Goal: Information Seeking & Learning: Learn about a topic

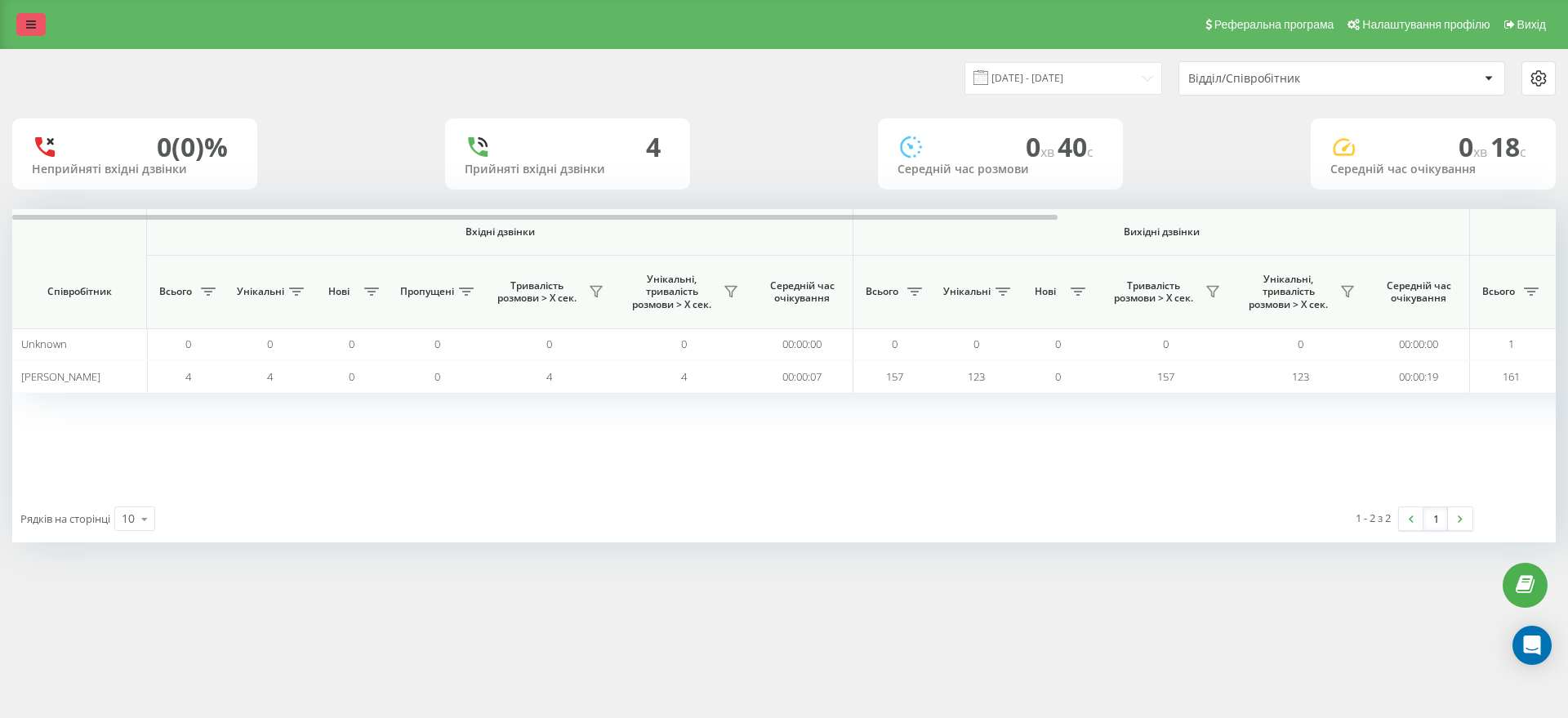
click at [27, 14] on link at bounding box center [31, 24] width 29 height 23
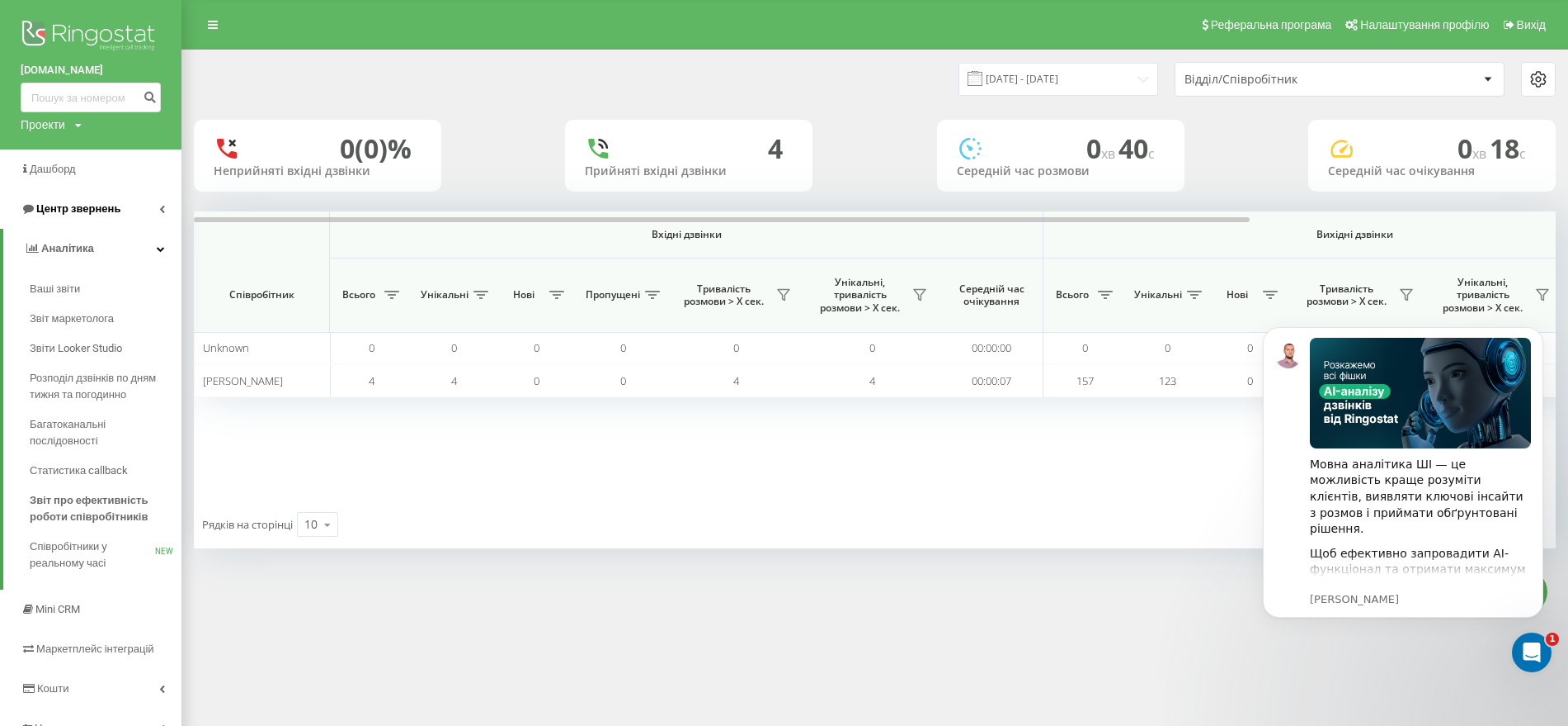
click at [91, 200] on span "Центр звернень" at bounding box center [70, 208] width 100 height 17
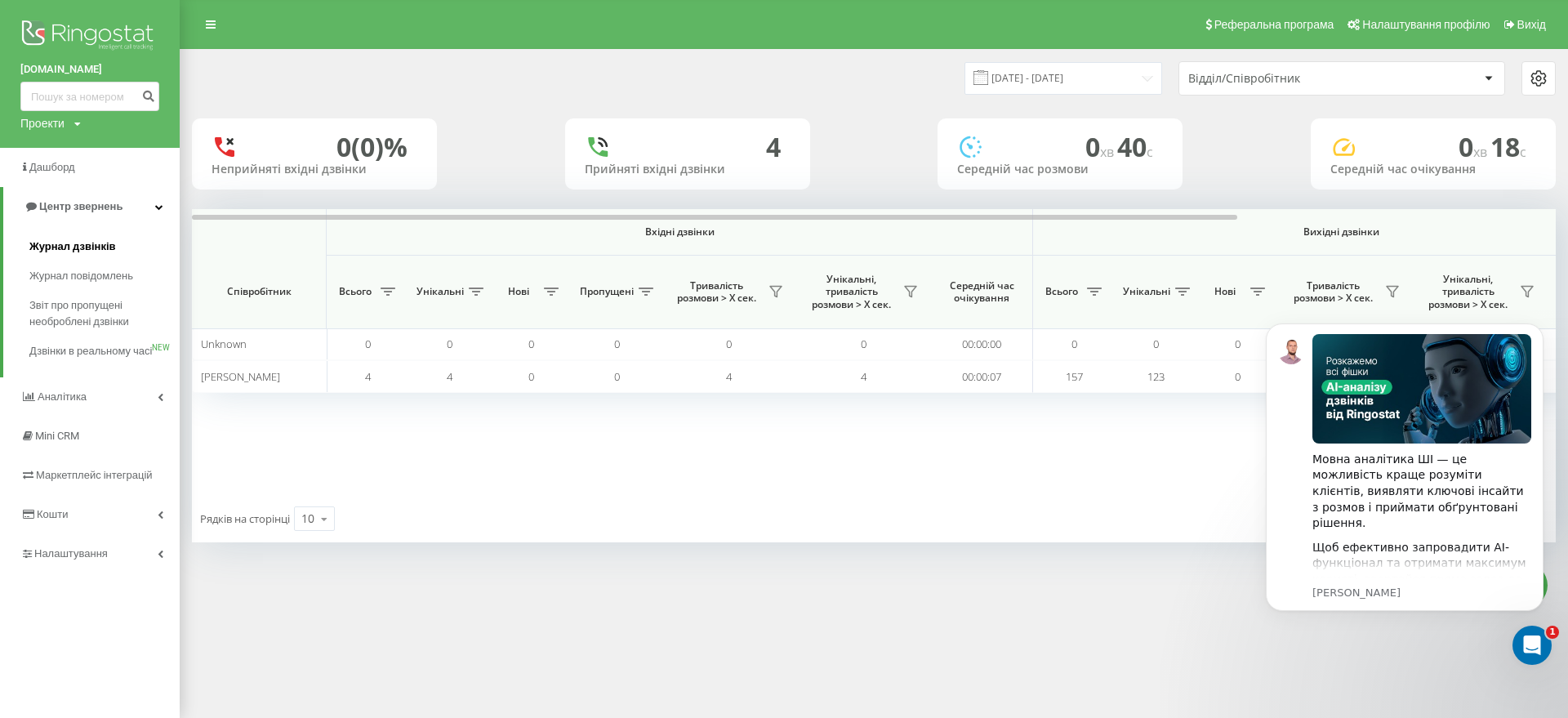
click at [75, 256] on link "Журнал дзвінків" at bounding box center [104, 246] width 150 height 29
click html
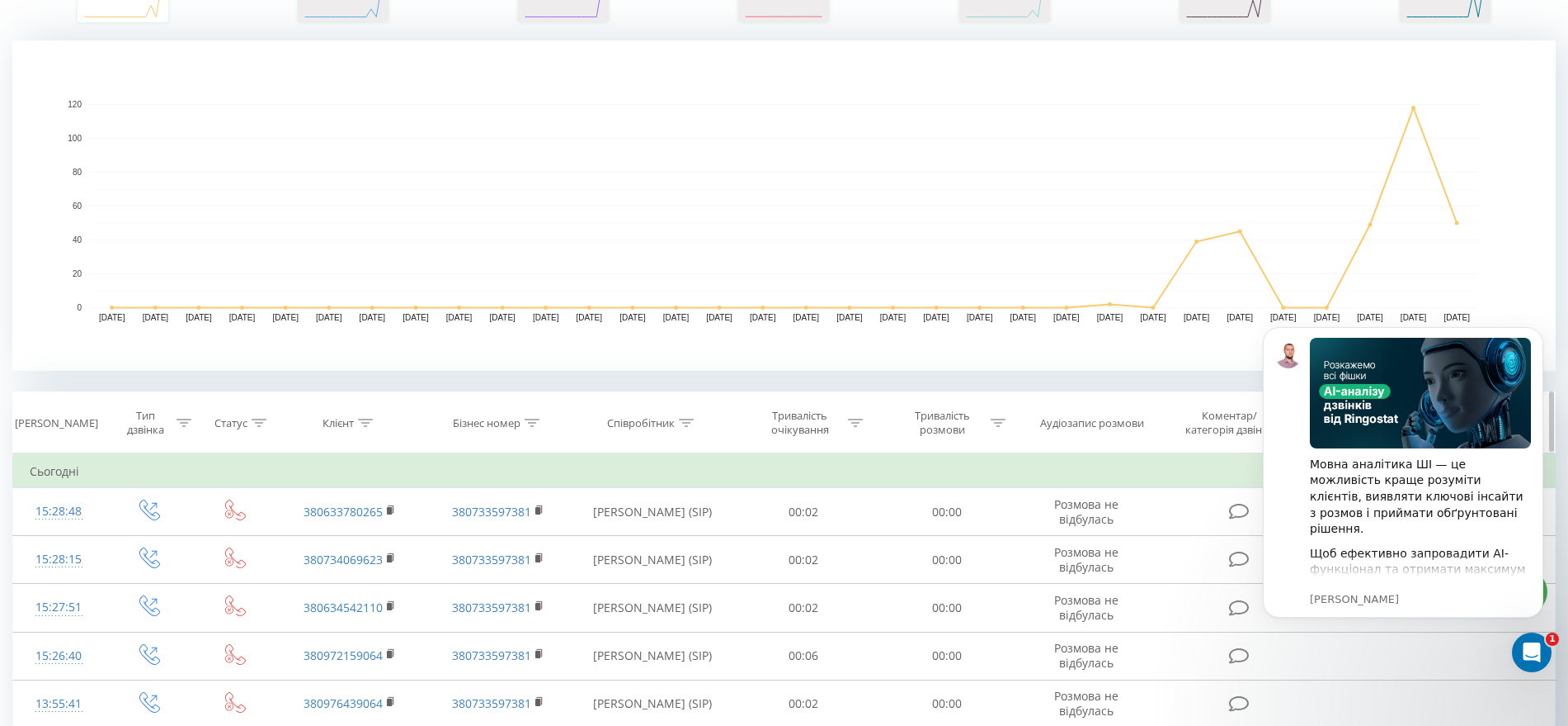
scroll to position [516, 0]
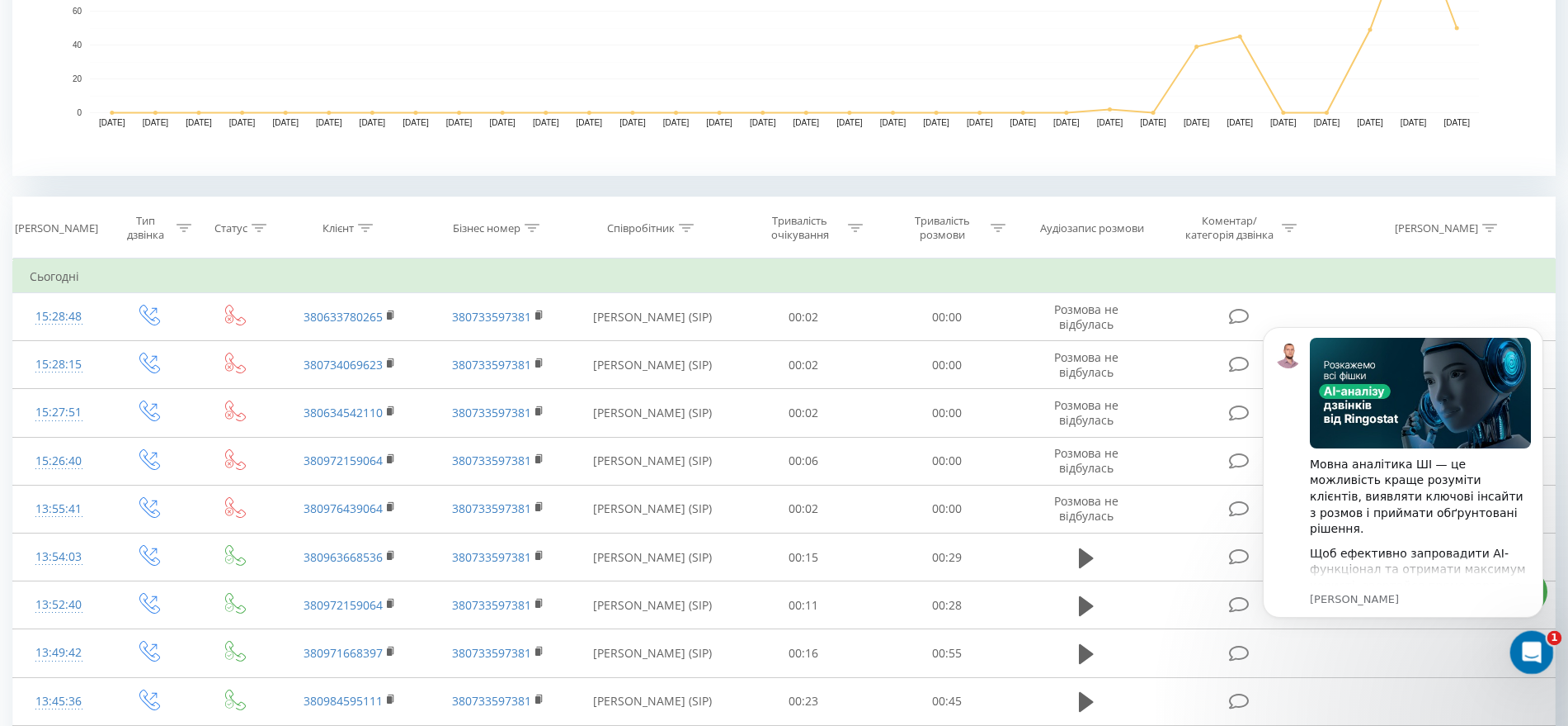
click at [1519, 656] on icon "Відкрити програму для спілкування Intercom" at bounding box center [1529, 650] width 27 height 27
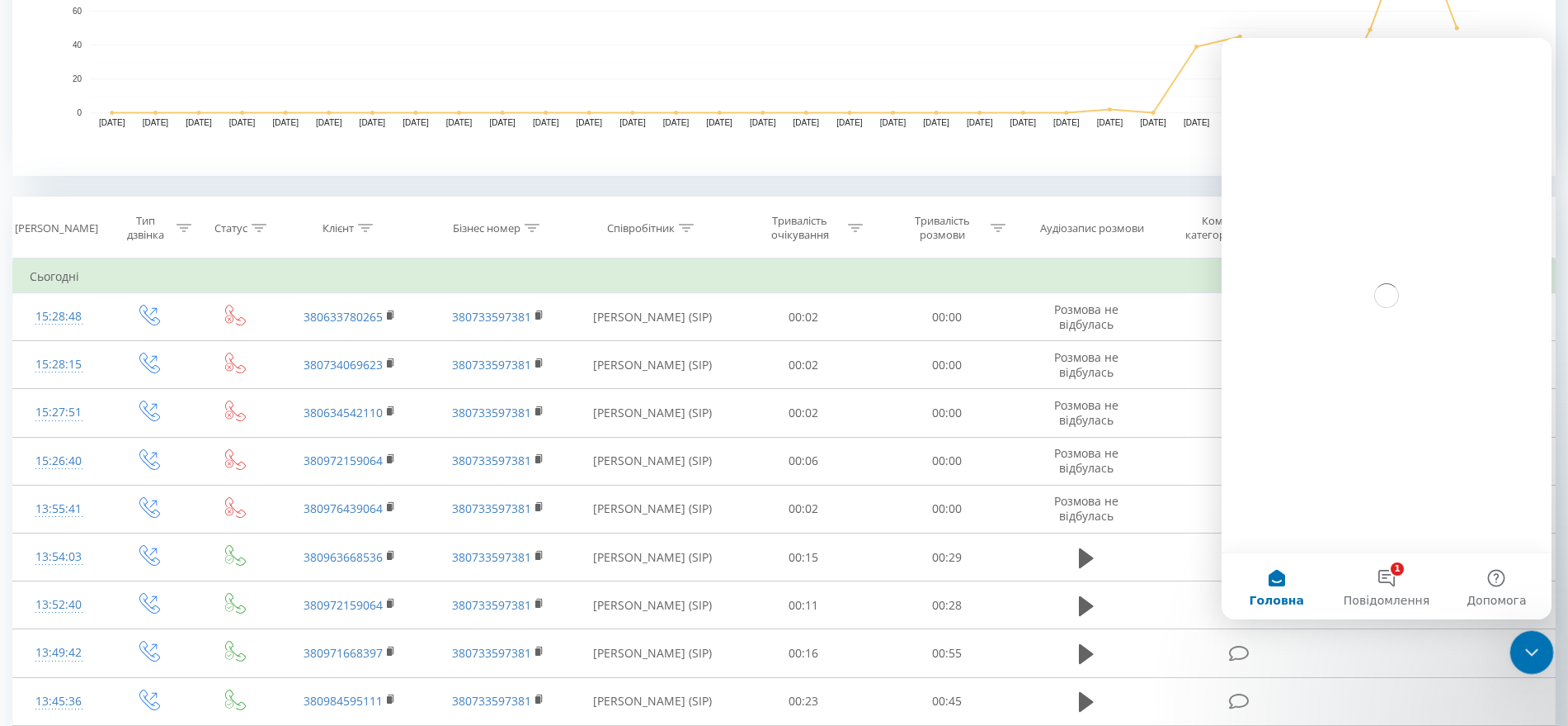
scroll to position [0, 0]
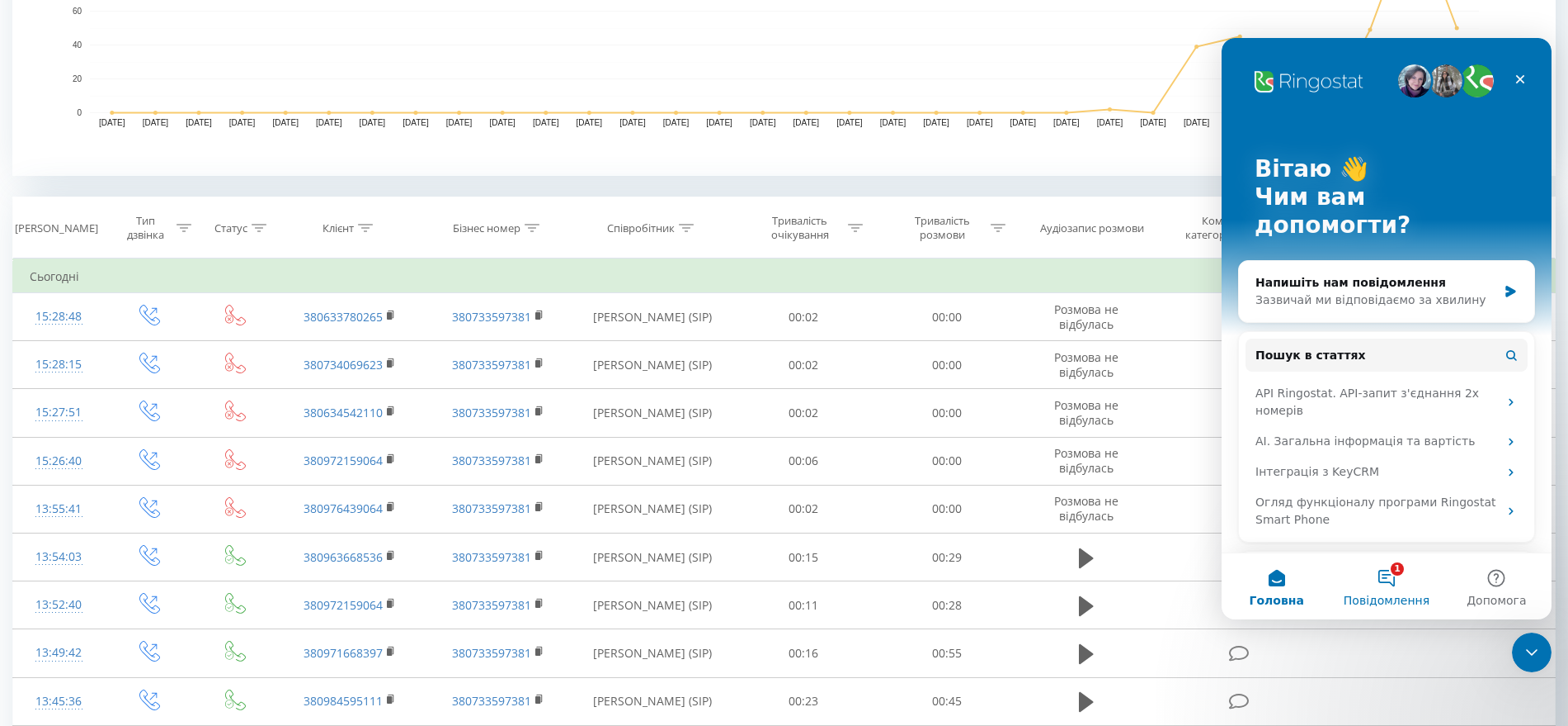
click at [1393, 579] on button "1 Повідомлення" at bounding box center [1387, 586] width 110 height 66
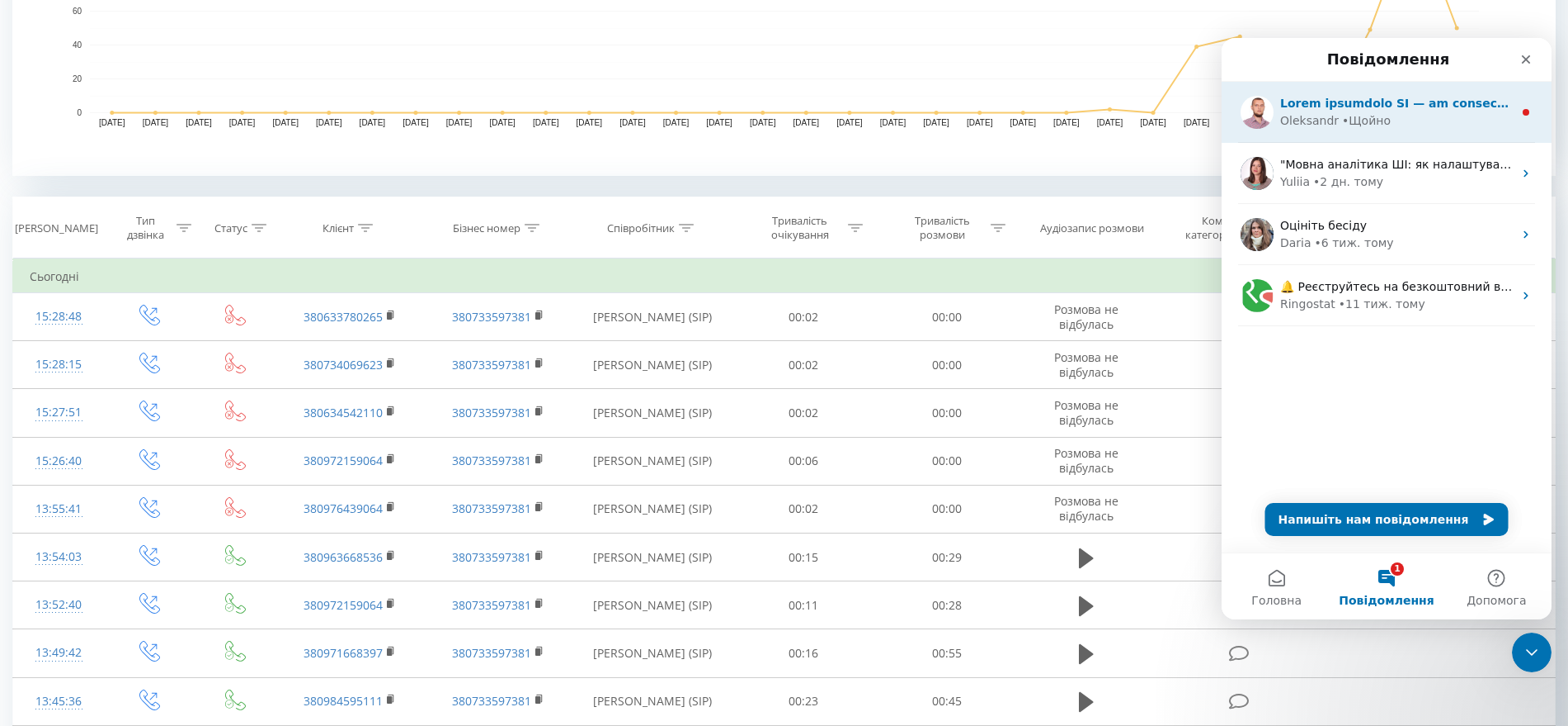
click at [1398, 127] on div "Oleksandr • Щойно" at bounding box center [1397, 120] width 233 height 17
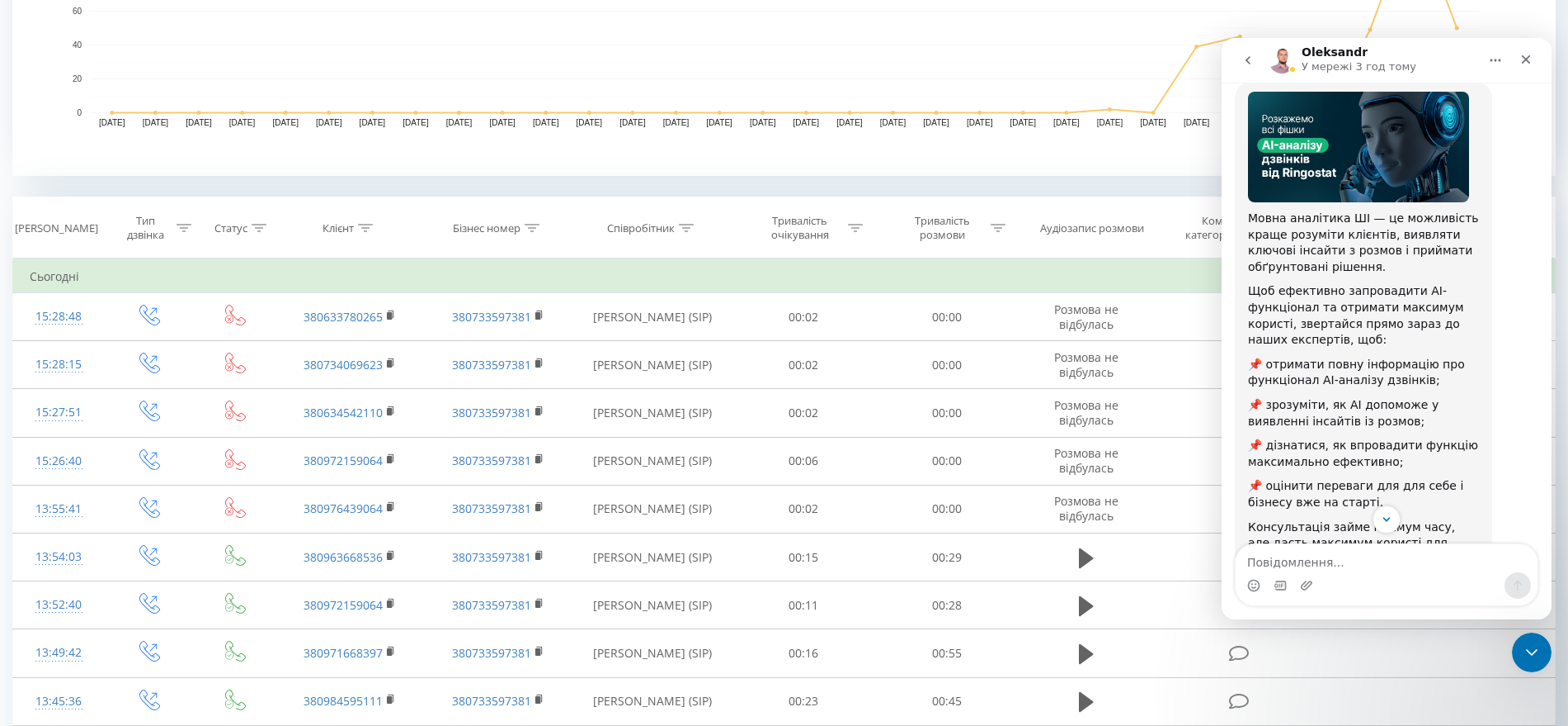
scroll to position [180, 0]
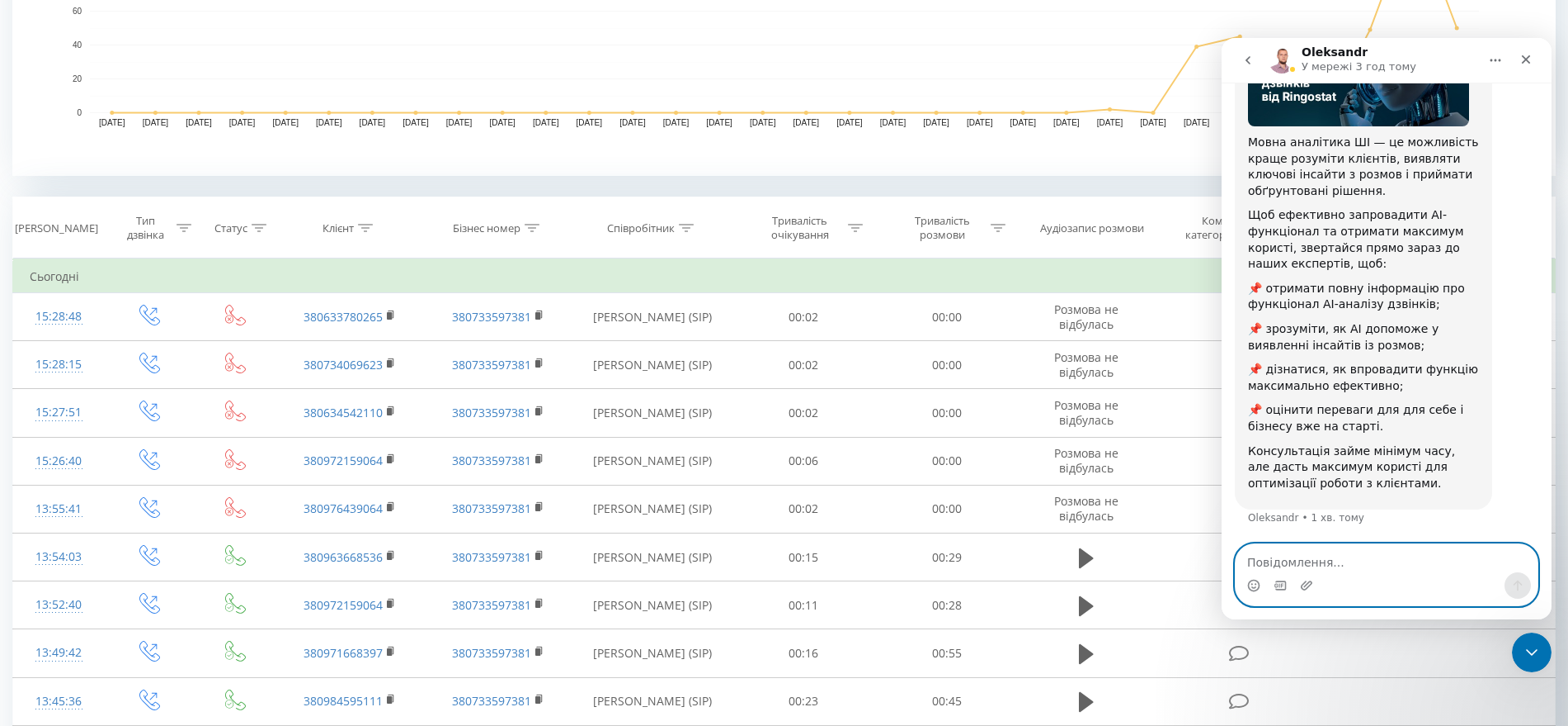
click at [1299, 555] on textarea "Повідомлення..." at bounding box center [1387, 558] width 302 height 28
type textarea "Добрий день."
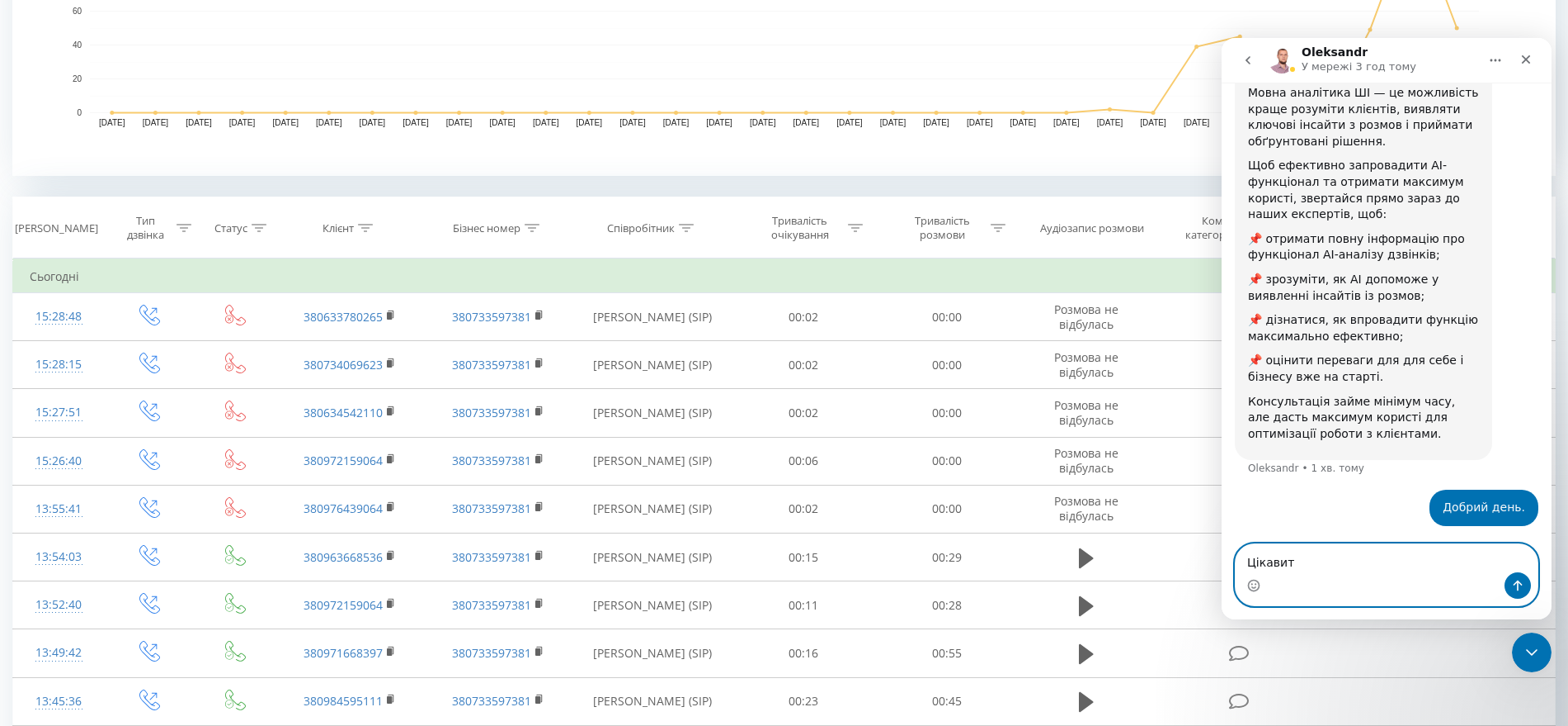
type textarea "Цікавить"
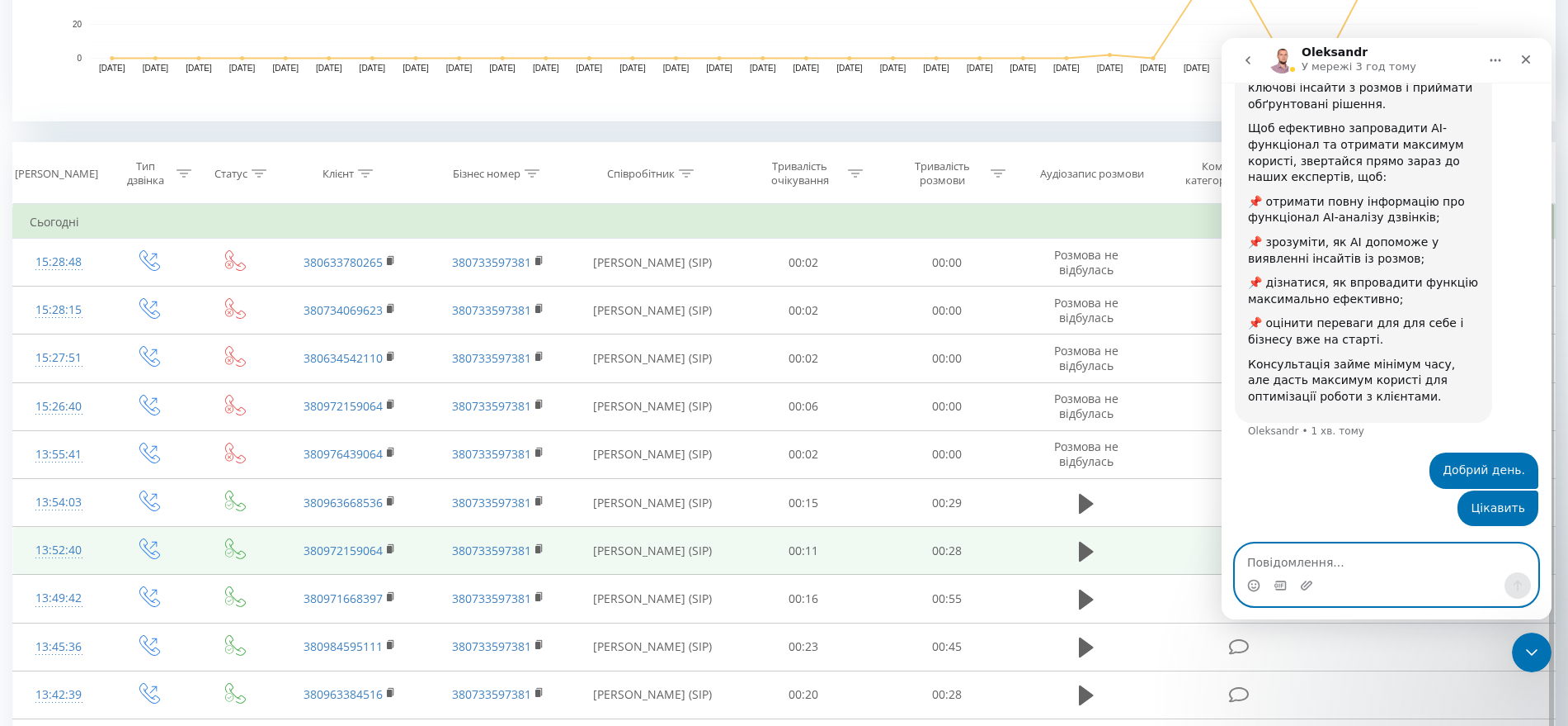
scroll to position [619, 0]
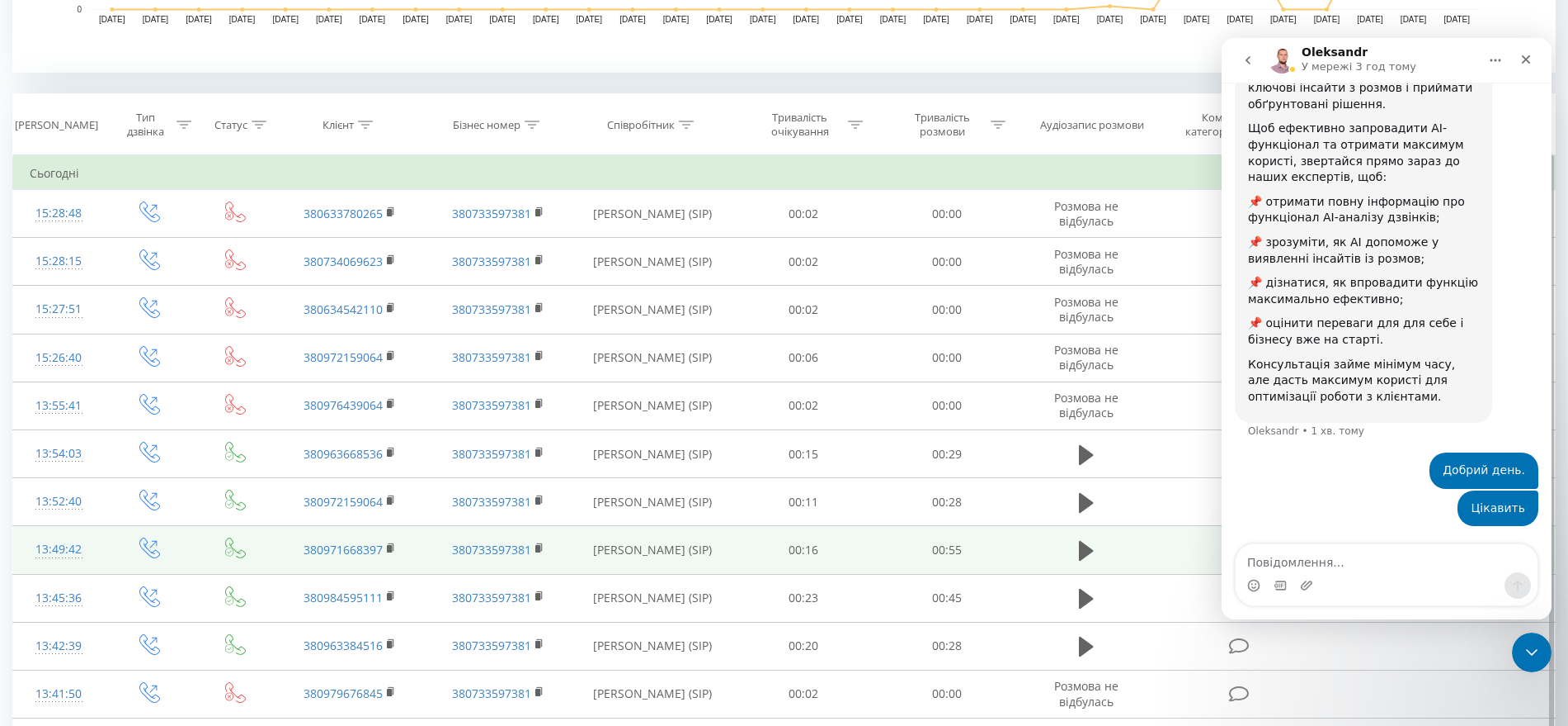
click at [722, 526] on td "Михасюк Сергій Михайлович (SIP)" at bounding box center [652, 549] width 160 height 48
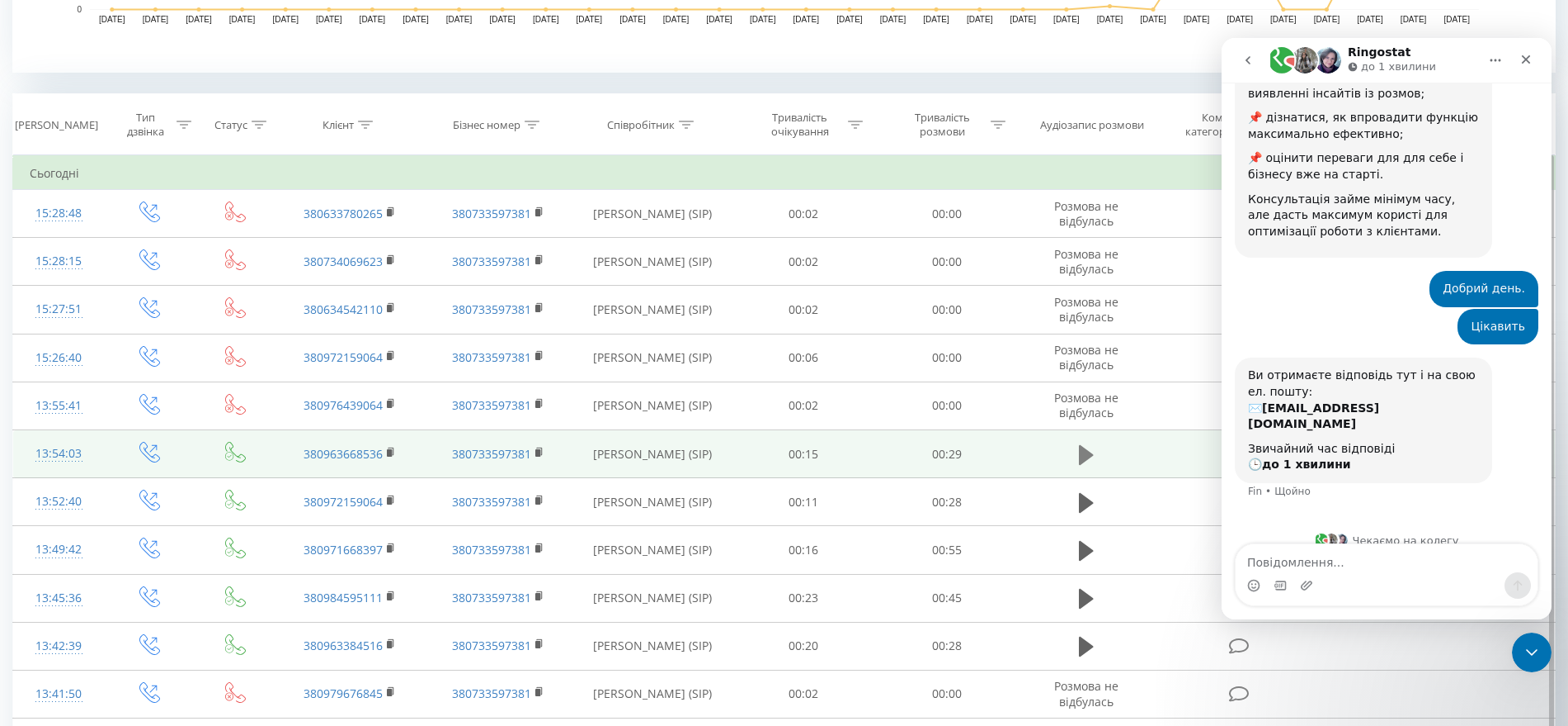
scroll to position [434, 0]
click at [1087, 452] on icon at bounding box center [1086, 454] width 15 height 20
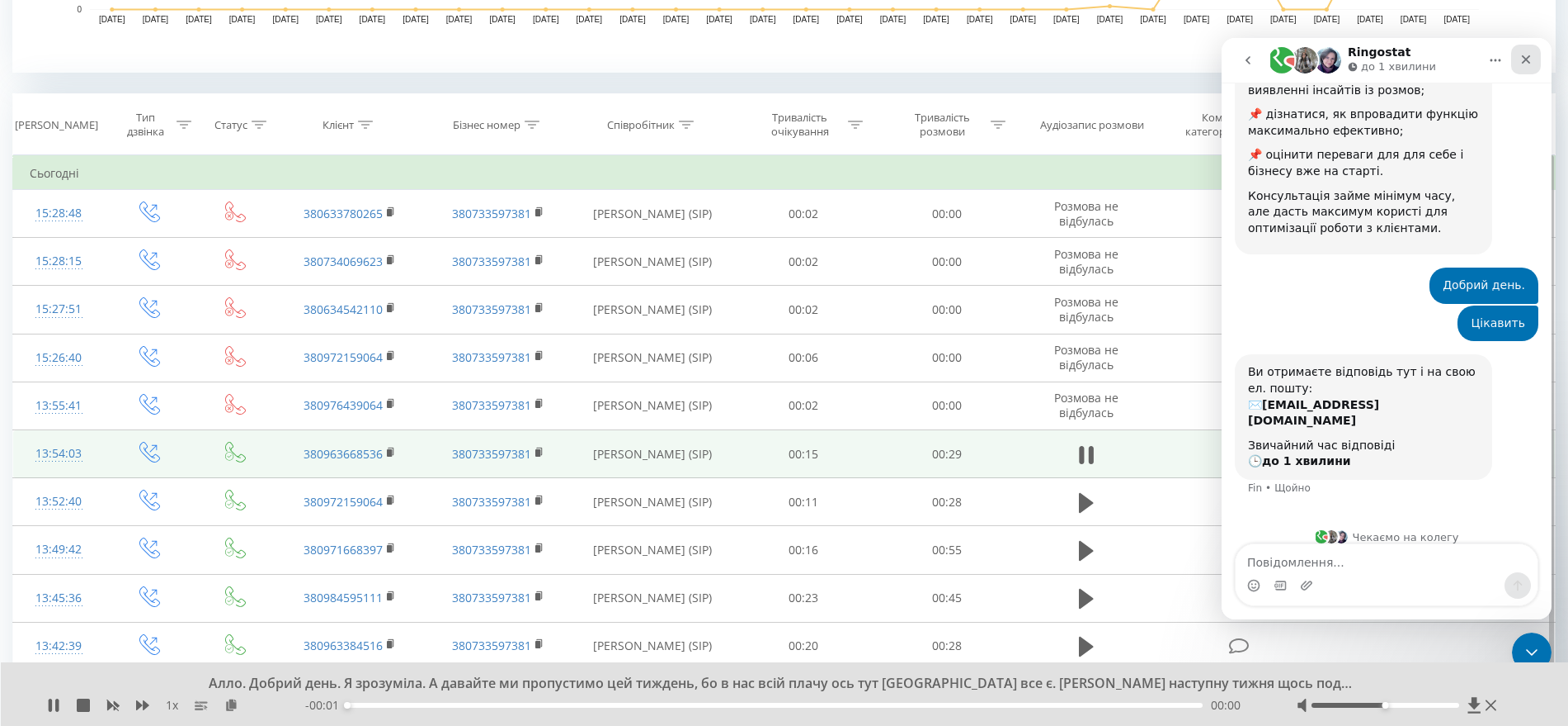
click at [1522, 66] on div "Закрити" at bounding box center [1526, 60] width 30 height 30
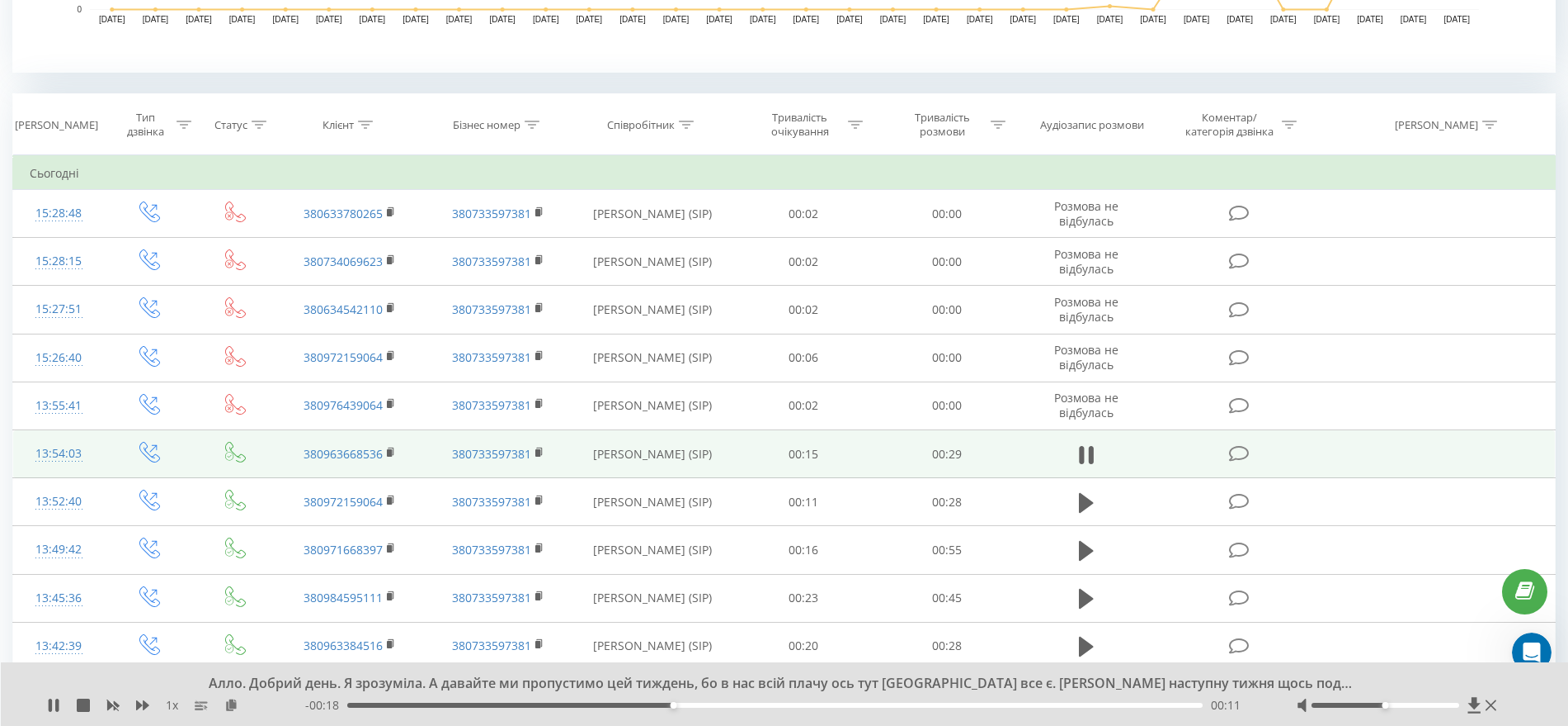
click at [888, 459] on td "00:29" at bounding box center [947, 454] width 143 height 48
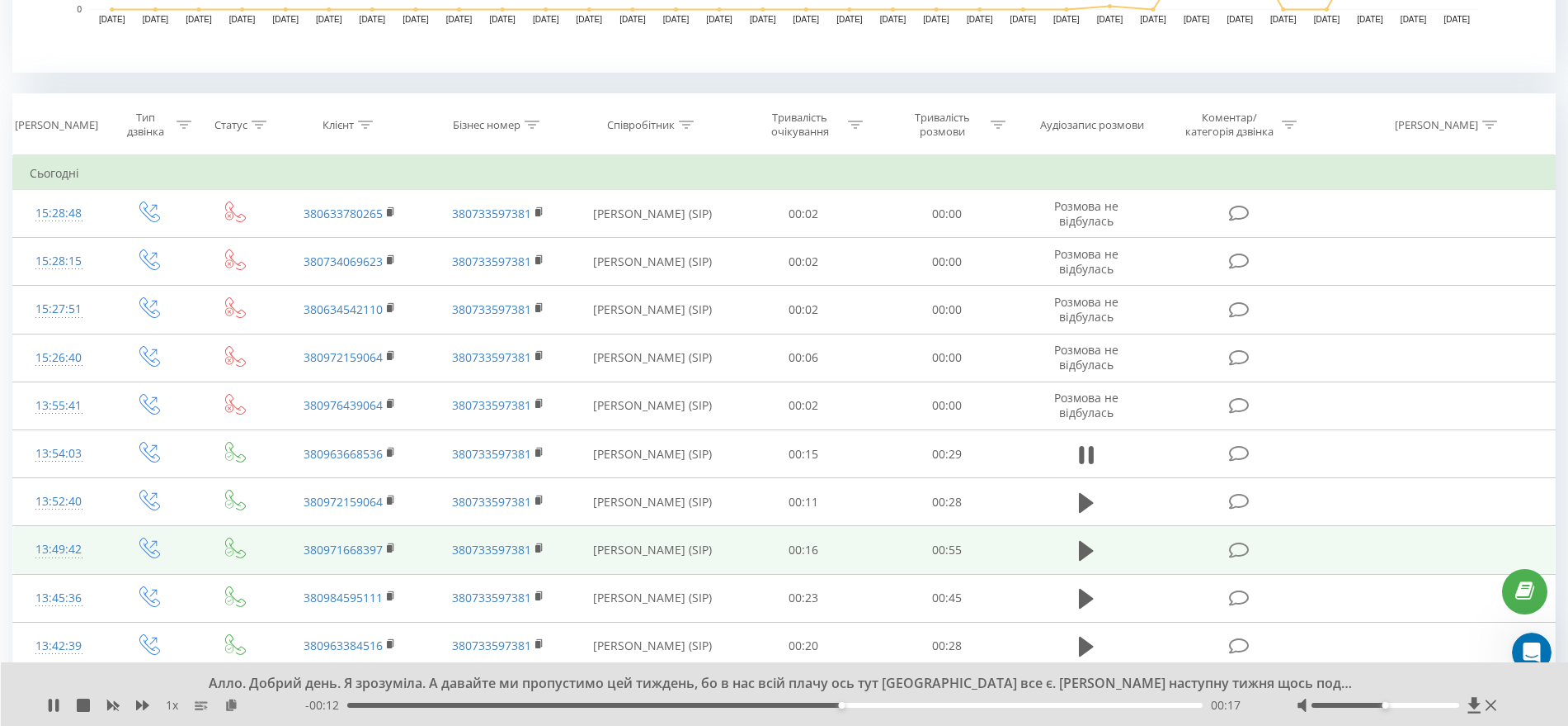
click at [174, 539] on td at bounding box center [150, 549] width 91 height 48
click at [1085, 544] on icon at bounding box center [1086, 550] width 15 height 20
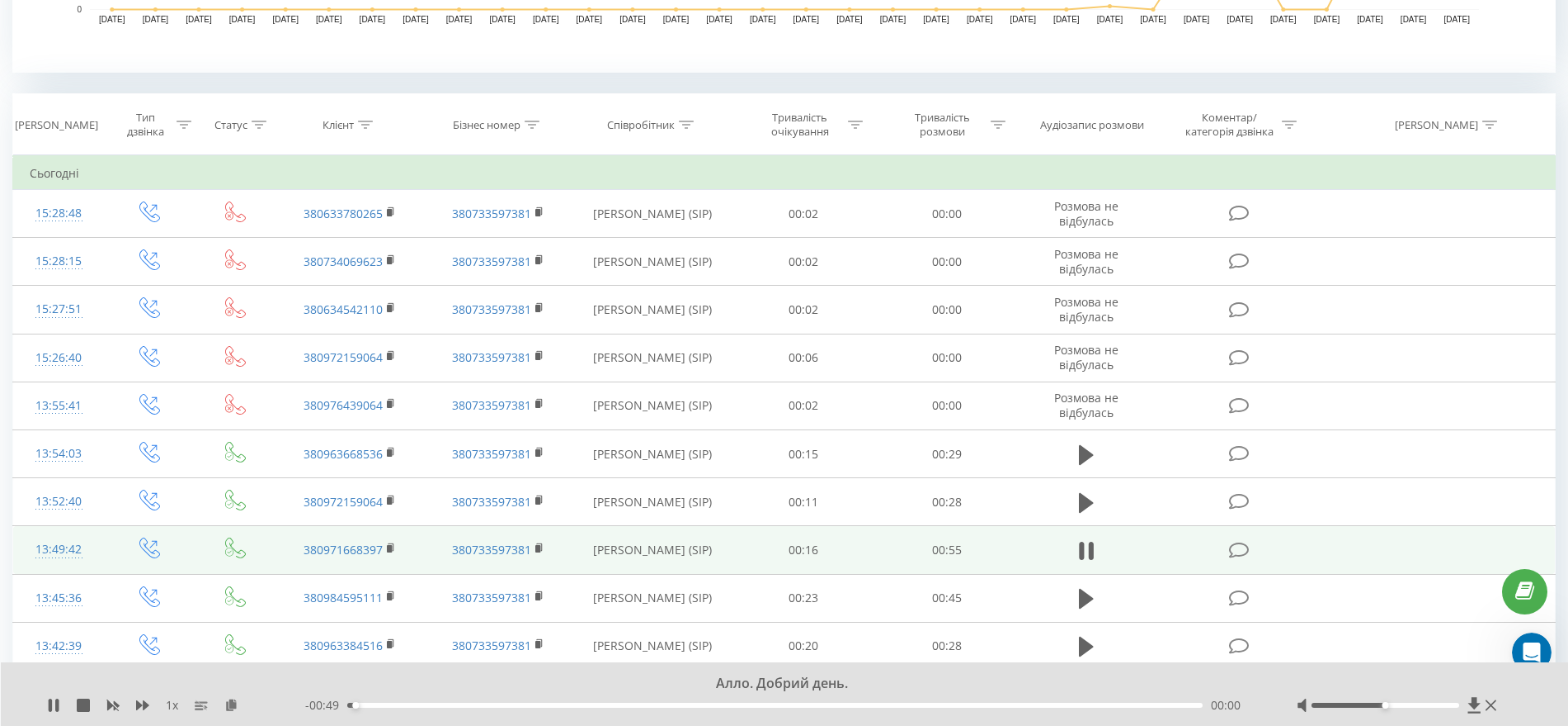
click at [1429, 707] on div at bounding box center [1400, 705] width 204 height 17
click at [1437, 706] on div at bounding box center [1386, 704] width 148 height 5
drag, startPoint x: 1437, startPoint y: 706, endPoint x: 1466, endPoint y: 709, distance: 29.2
click at [1466, 709] on div at bounding box center [1400, 705] width 204 height 17
click at [893, 540] on td "00:55" at bounding box center [947, 549] width 143 height 48
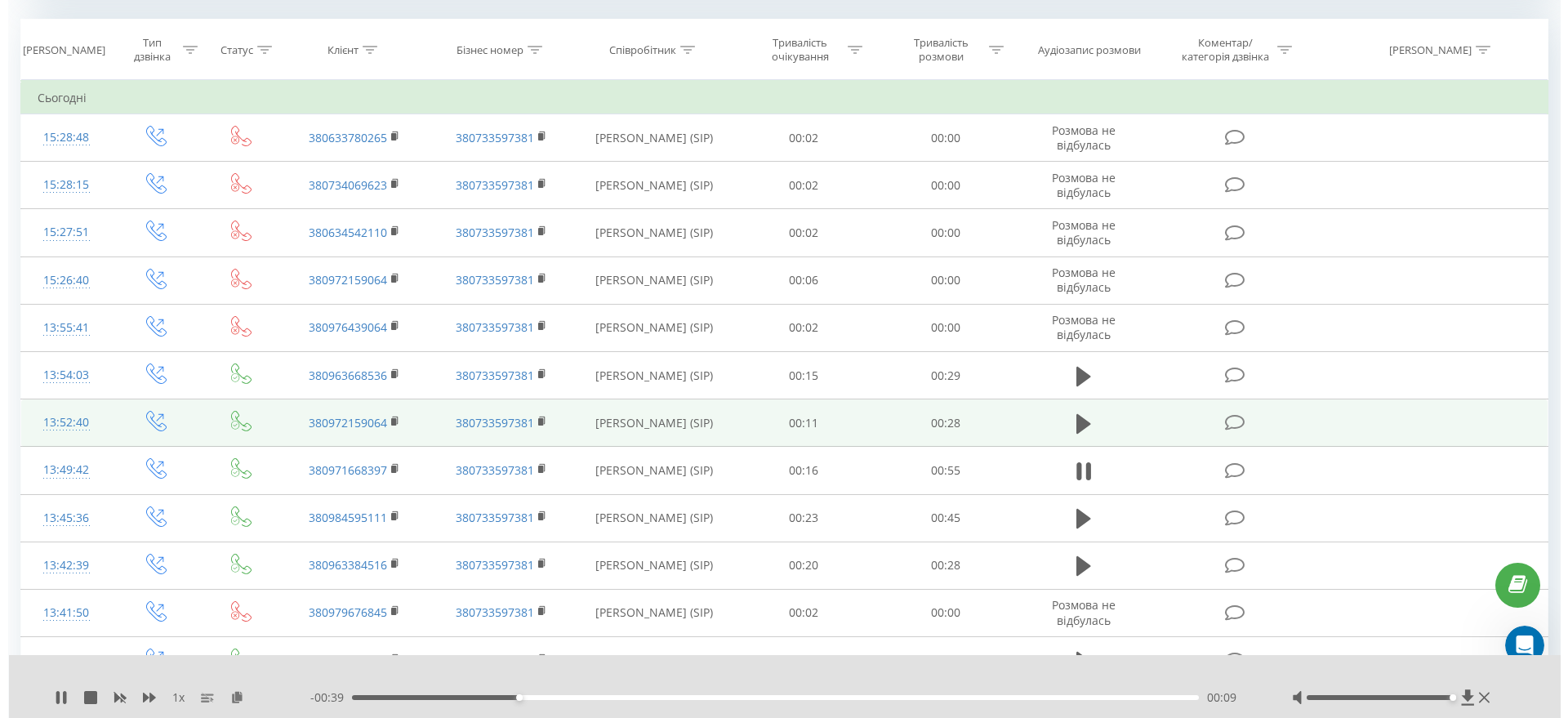
scroll to position [714, 0]
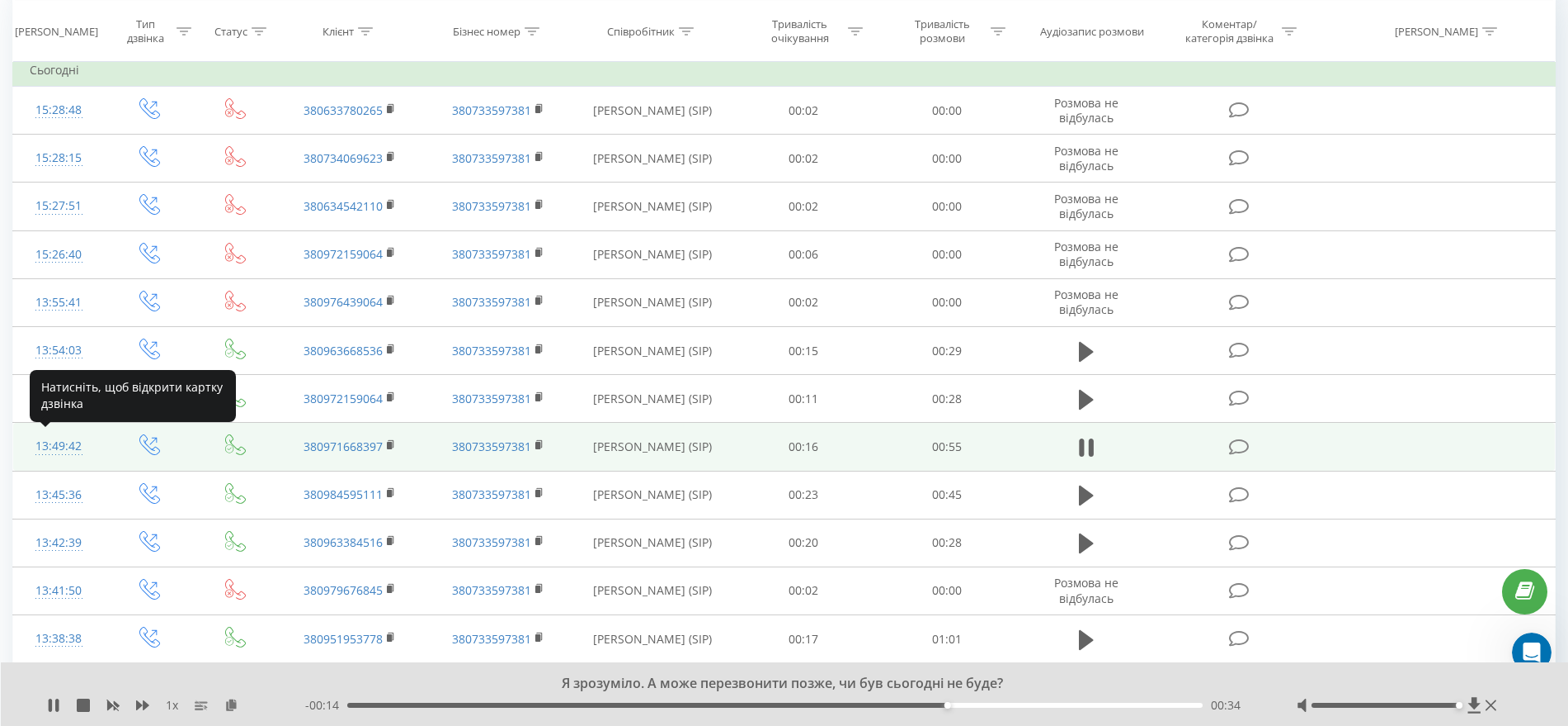
click at [53, 441] on div "13:49:42" at bounding box center [58, 446] width 57 height 32
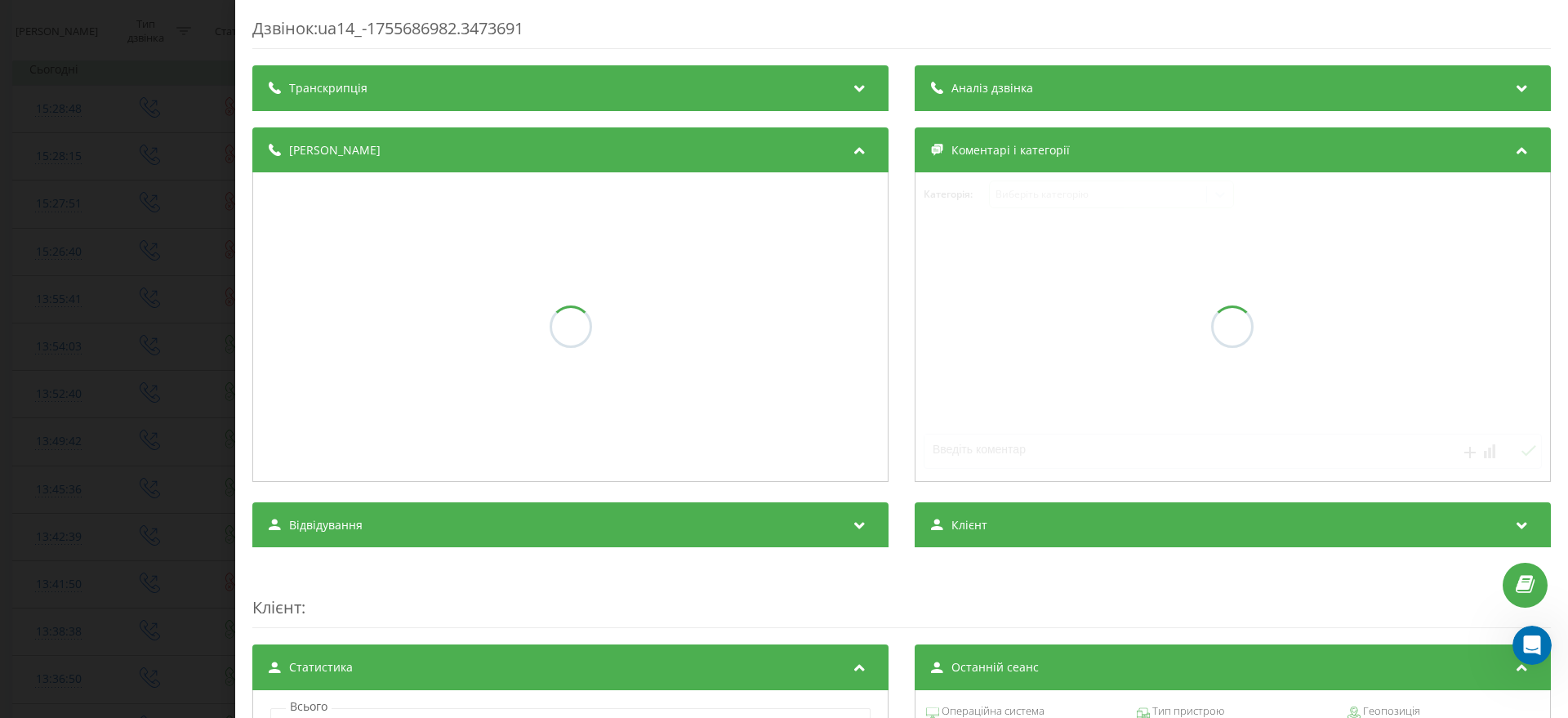
click at [1042, 91] on div "Аналіз дзвінка" at bounding box center [1232, 88] width 636 height 46
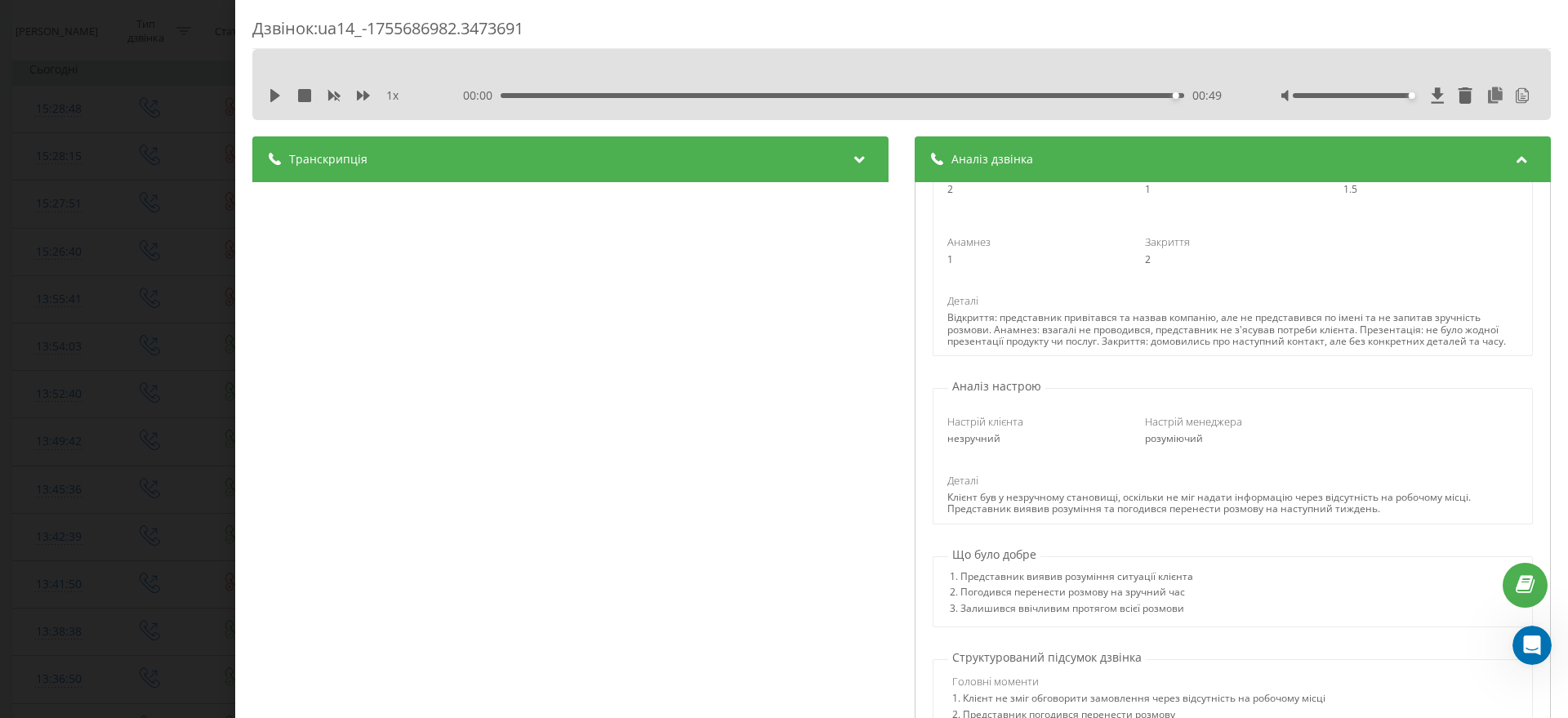
scroll to position [204, 0]
click at [1514, 92] on icon at bounding box center [1522, 95] width 17 height 17
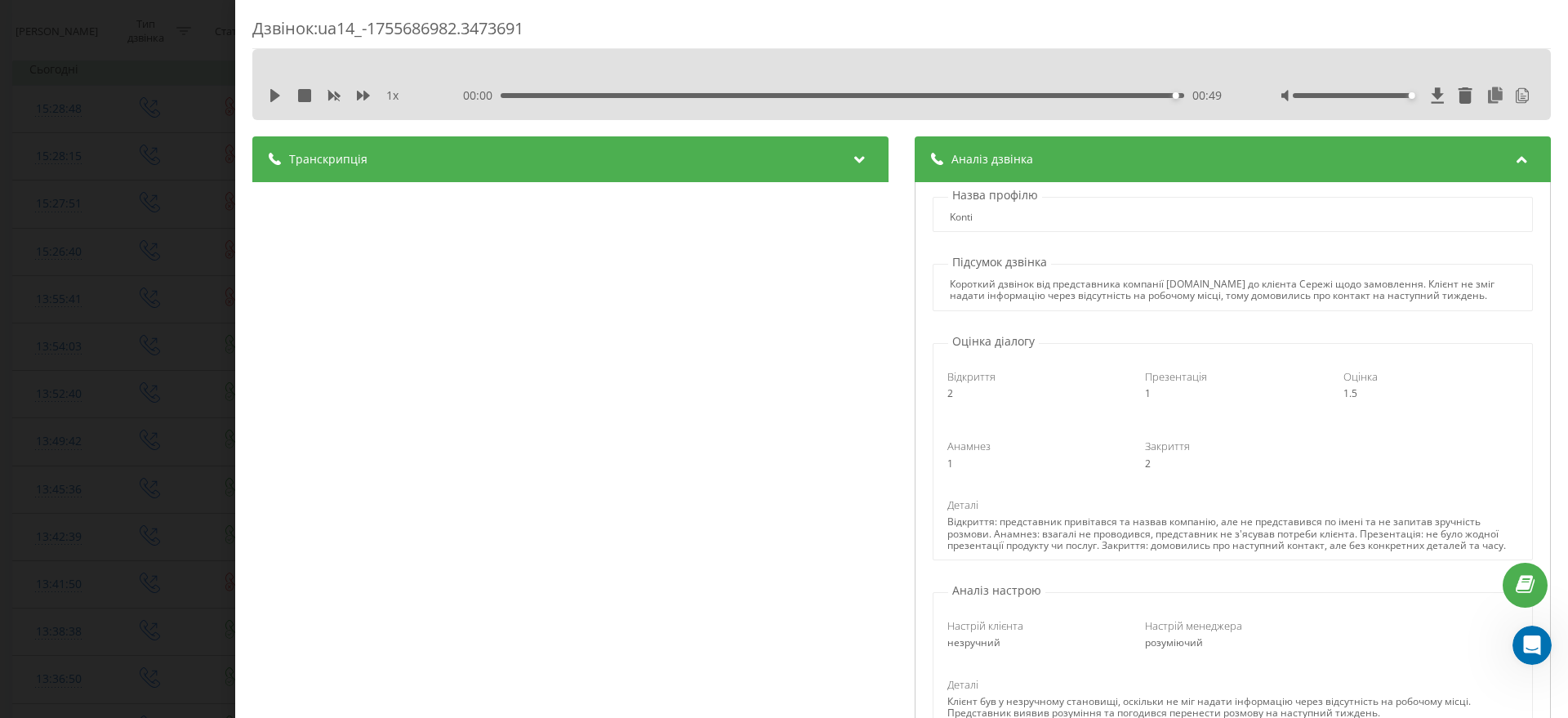
scroll to position [0, 0]
click at [1516, 97] on icon at bounding box center [1522, 96] width 13 height 16
drag, startPoint x: 1396, startPoint y: 51, endPoint x: 1391, endPoint y: 43, distance: 9.4
click at [1393, 48] on div "Copied to clipboard!" at bounding box center [1425, 38] width 261 height 52
click at [1466, 271] on div "Короткий дзвінок від представника компанії konti.ua до клієнта Сережі щодо замо…" at bounding box center [1232, 290] width 600 height 47
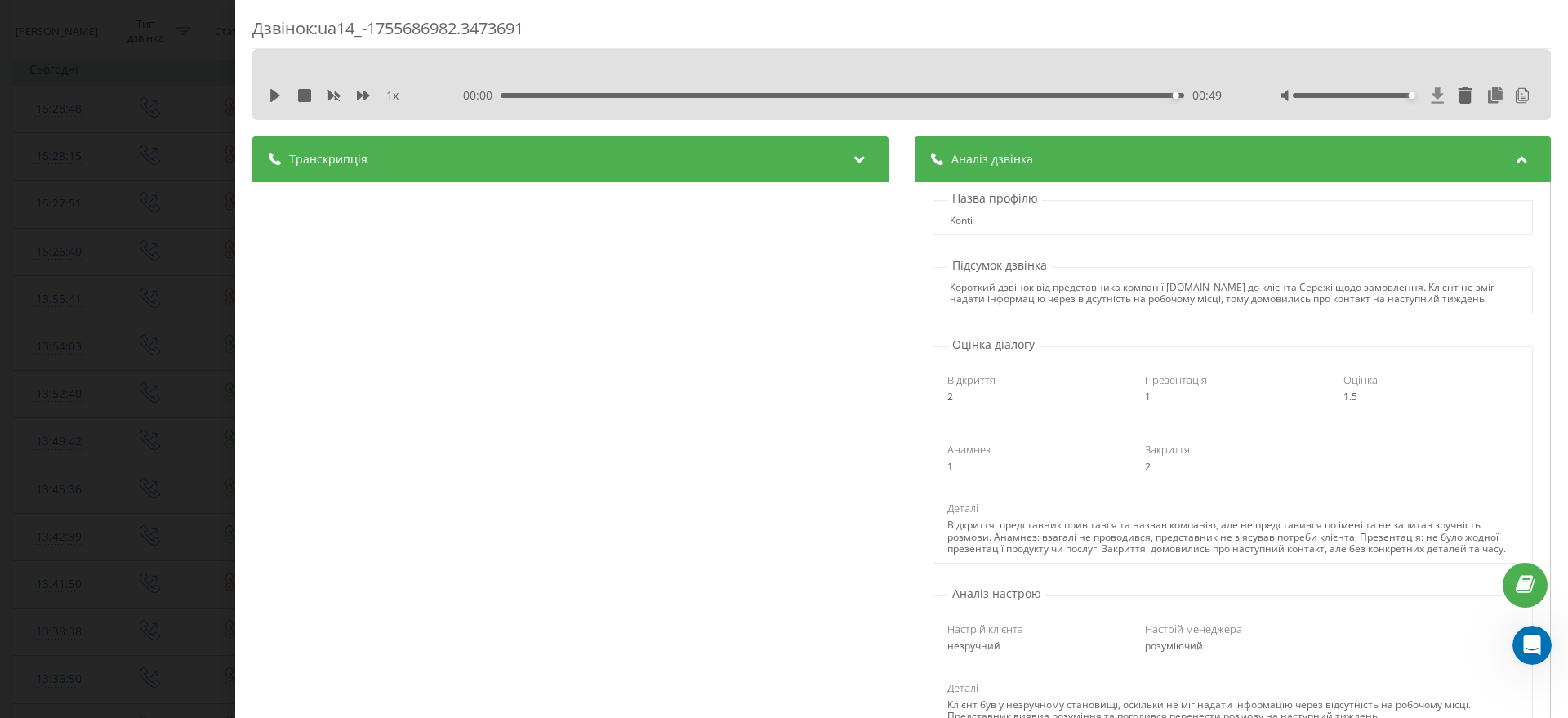
click at [1431, 95] on icon at bounding box center [1437, 95] width 14 height 17
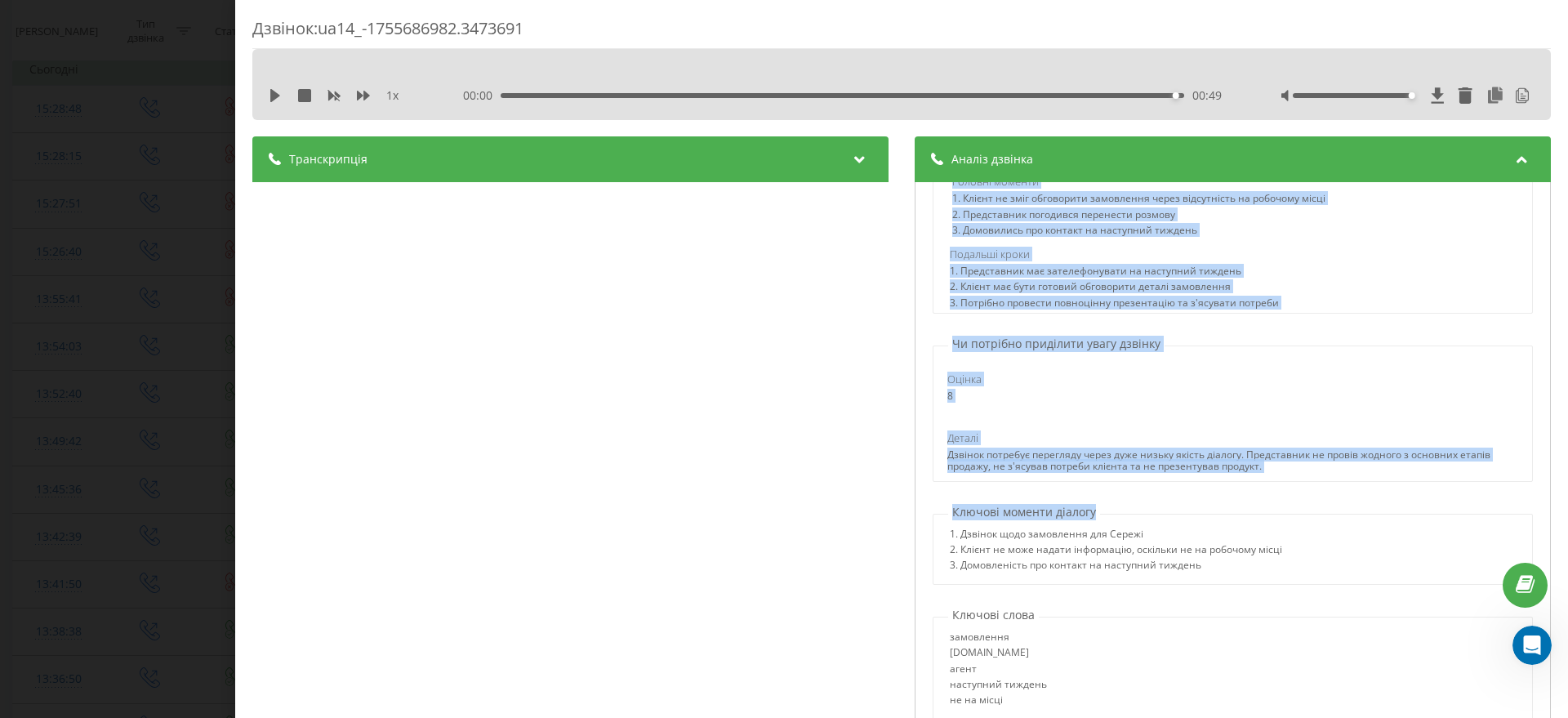
scroll to position [204, 0]
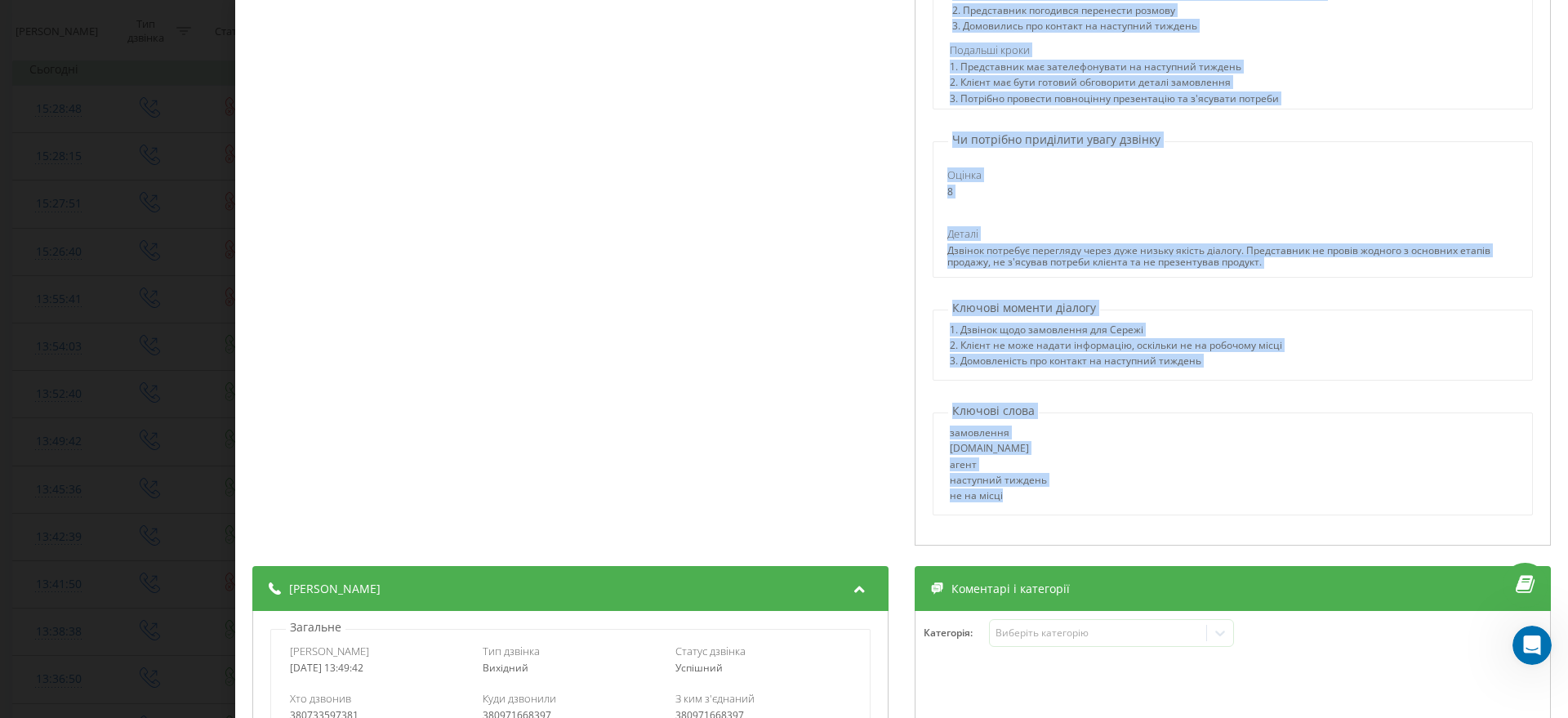
drag, startPoint x: 945, startPoint y: 258, endPoint x: 1237, endPoint y: 503, distance: 381.2
click at [1237, 503] on div "Назва профілю Konti Підсумок дзвінка Короткий дзвінок від представника компанії…" at bounding box center [1232, 262] width 636 height 568
copy div "Підсумок дзвінка Короткий дзвінок від представника компанії konti.ua до клієнта…"
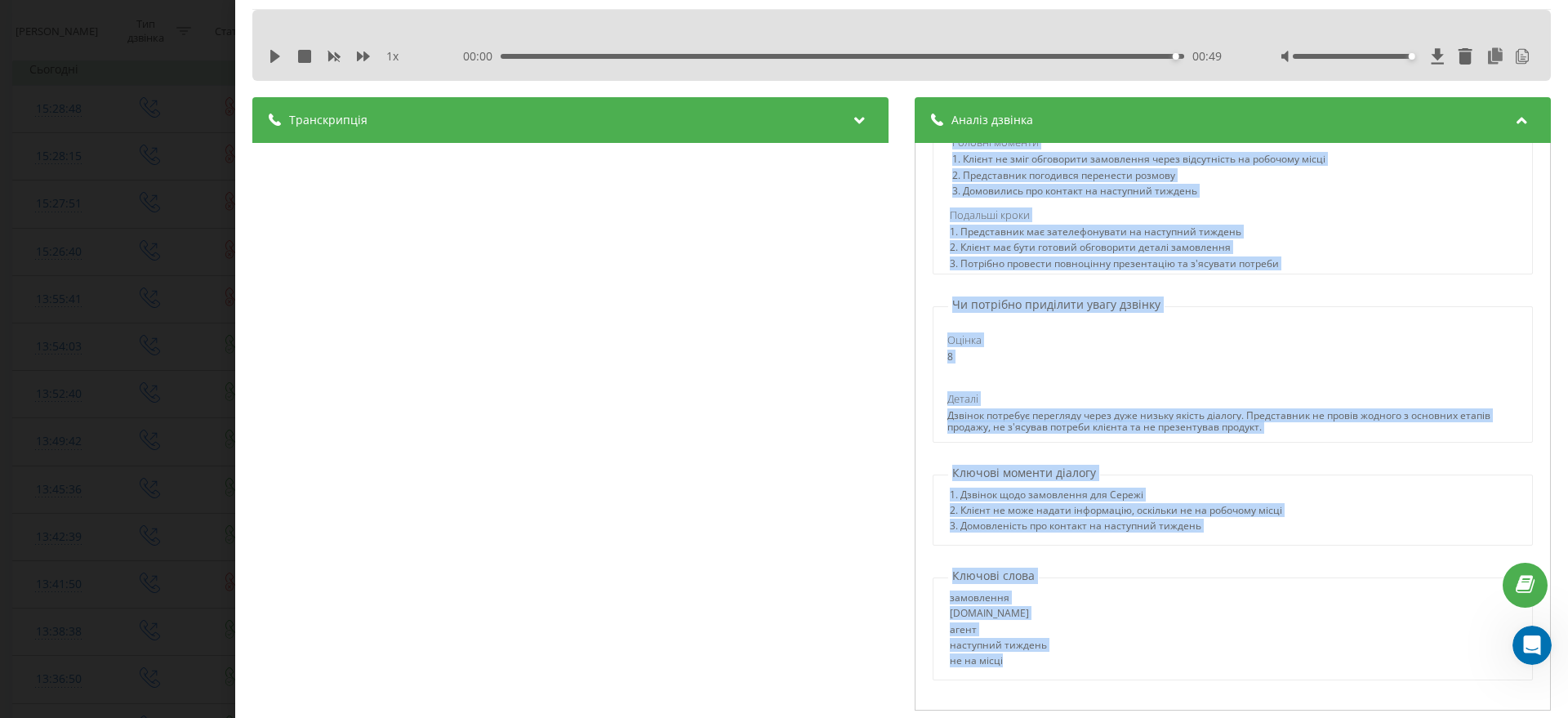
scroll to position [0, 0]
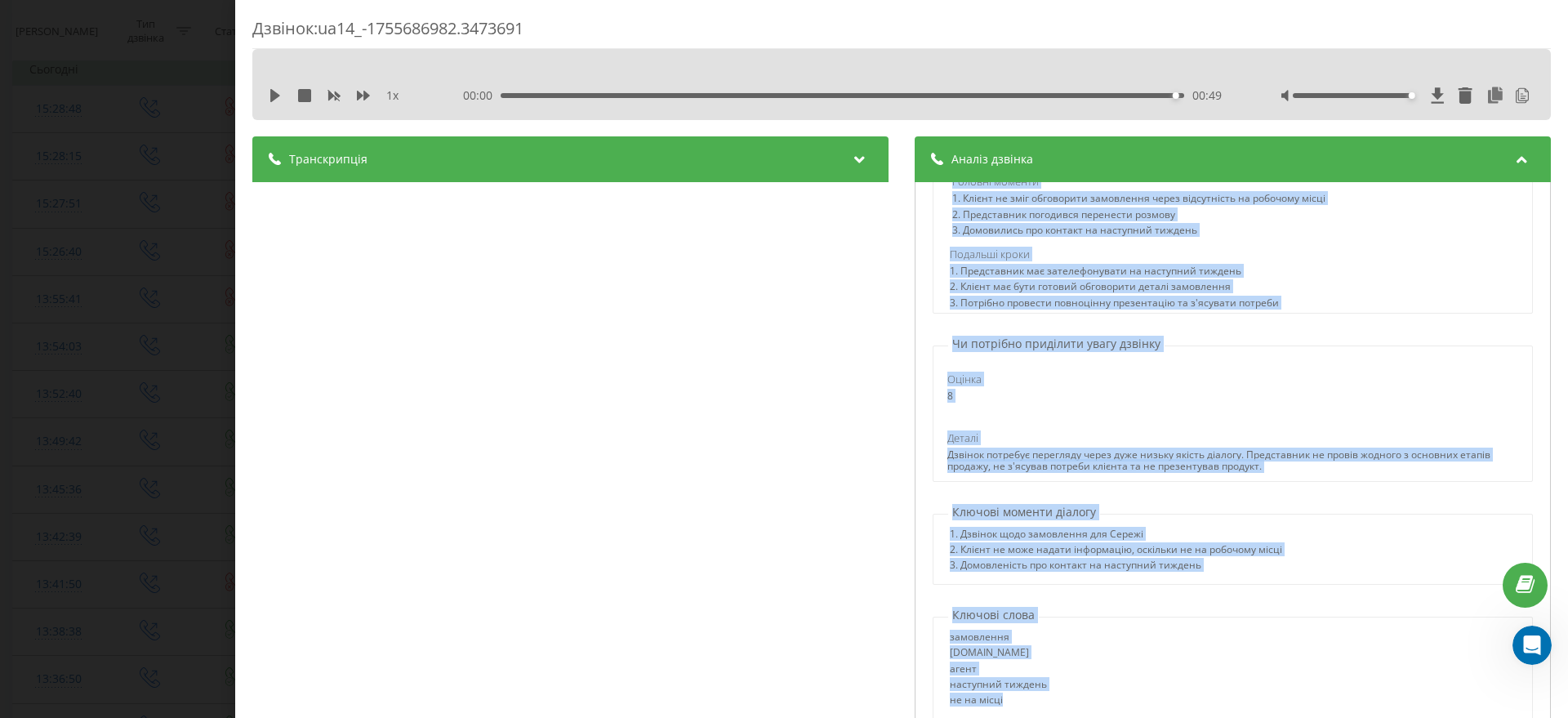
click at [1099, 420] on div "Оцінка 8 Деталі Дзвінок потребує перегляду через дуже низьку якість діалогу. Пр…" at bounding box center [1231, 417] width 598 height 129
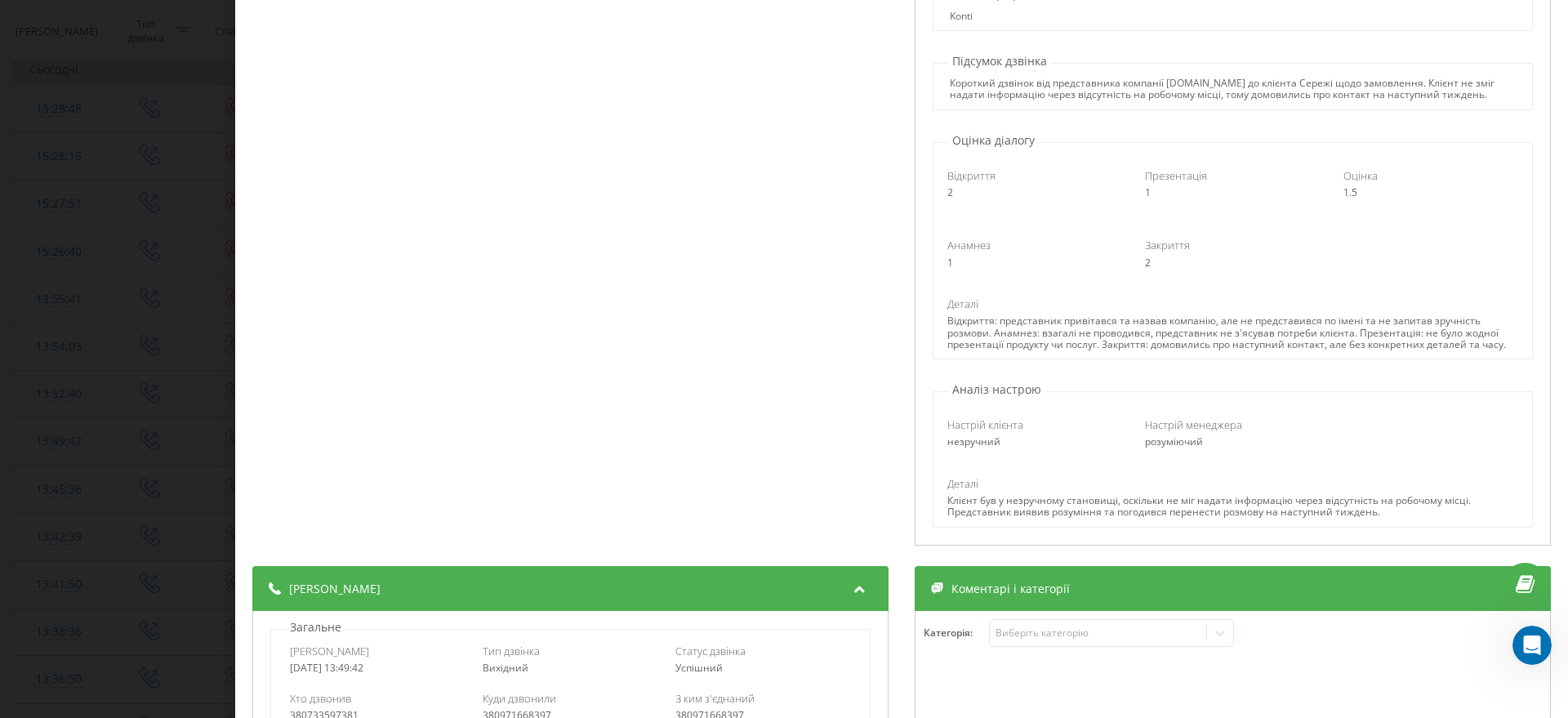
click at [976, 246] on span "Анамнез" at bounding box center [969, 244] width 43 height 15
copy span "Анамнез"
click at [1092, 270] on div "Анамнез 1 Закриття 2" at bounding box center [1232, 253] width 593 height 54
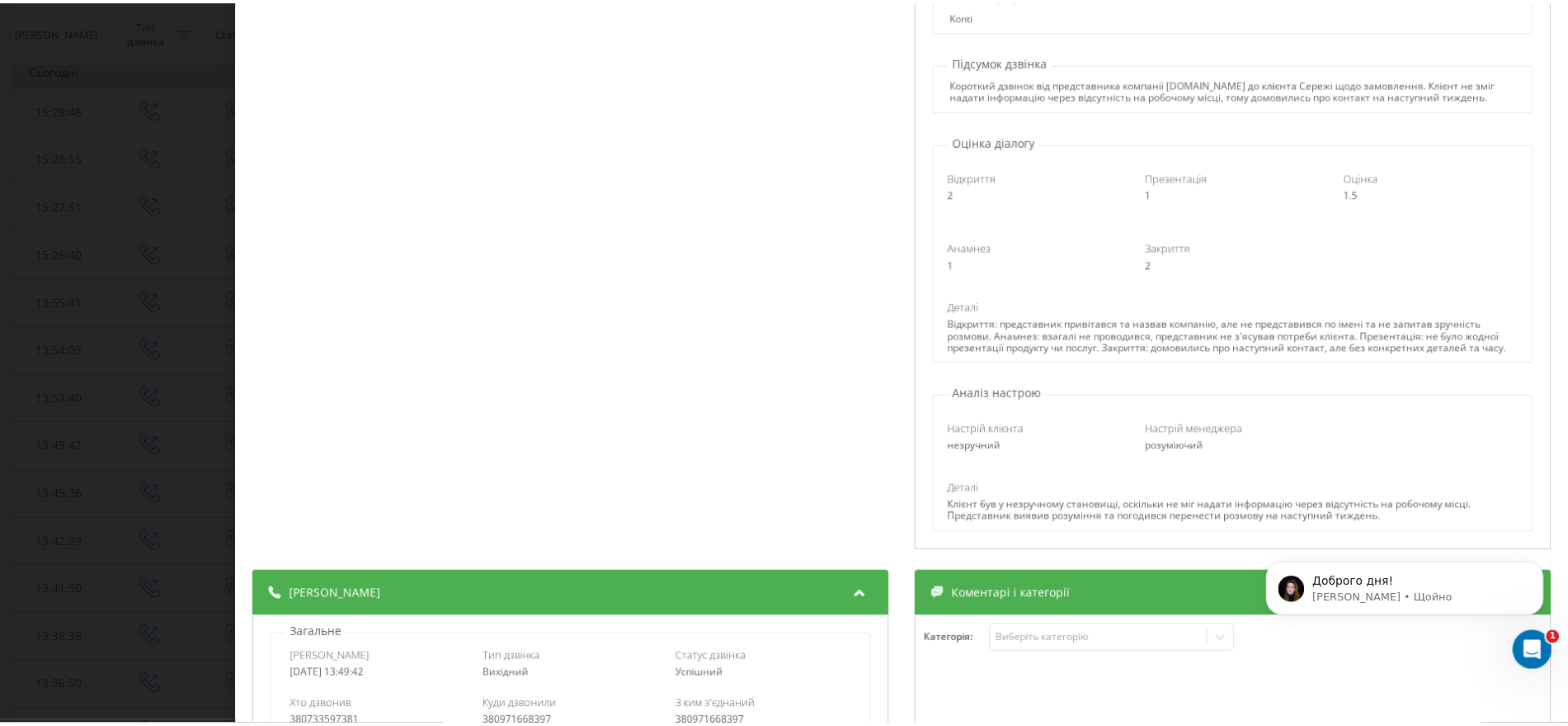
scroll to position [475, 0]
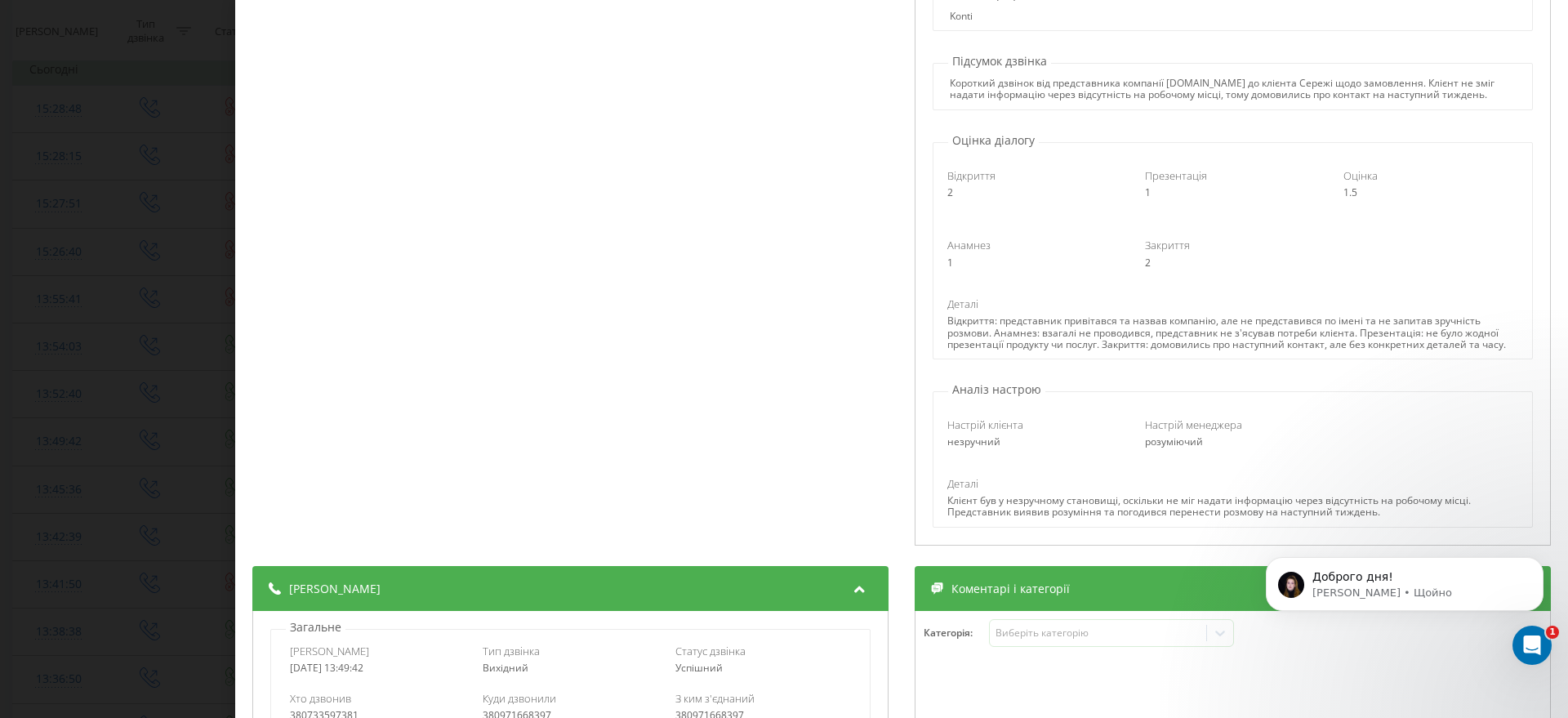
click at [169, 400] on div "Дзвінок : ua14_-1755686982.3473691 1 x 00:00 00:49 00:49 Транскрипція 00:00 Алл…" at bounding box center [784, 359] width 1568 height 718
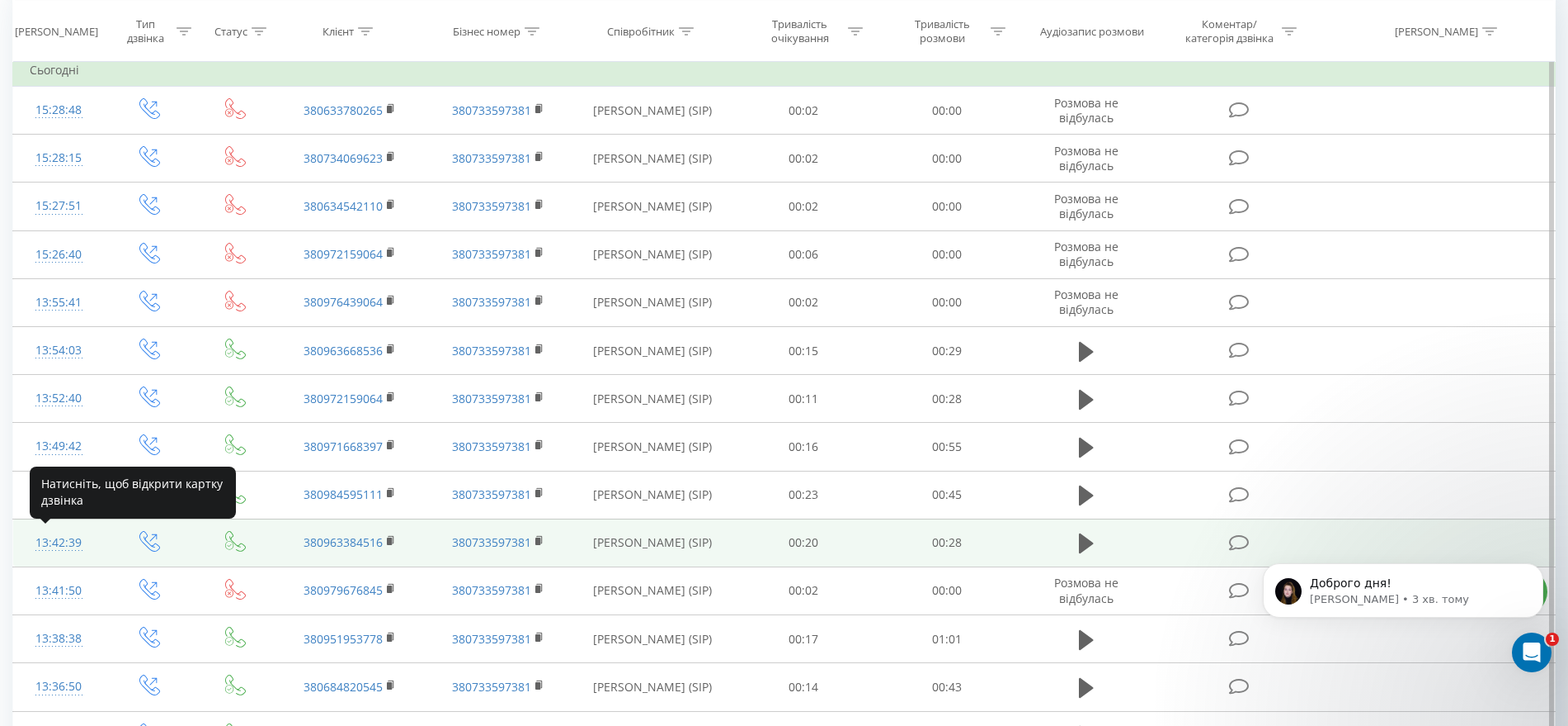
click at [54, 540] on div "13:42:39" at bounding box center [58, 543] width 57 height 32
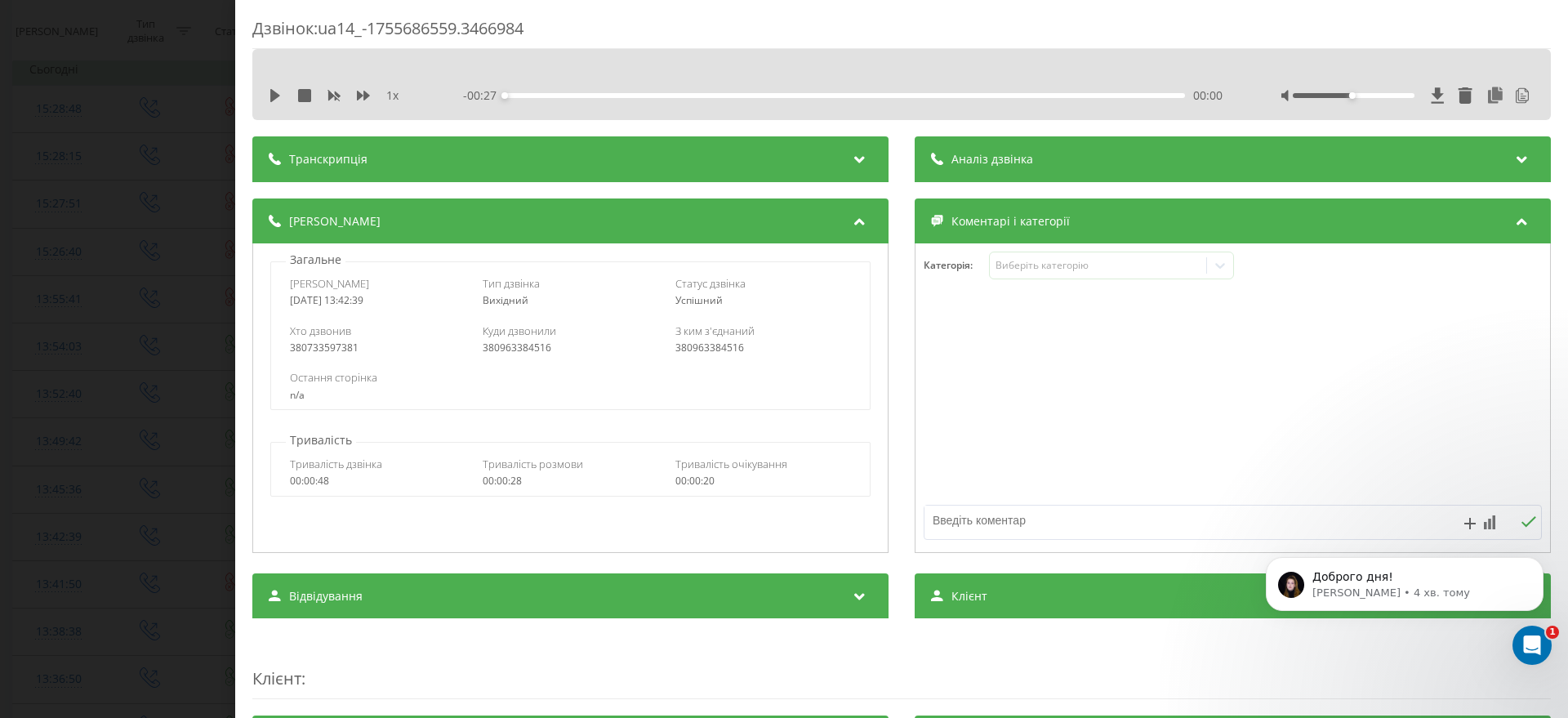
click at [100, 221] on div "Дзвінок : ua14_-1755686559.3466984 1 x - 00:27 00:00 00:00 Транскрипція 00:00 А…" at bounding box center [784, 359] width 1568 height 718
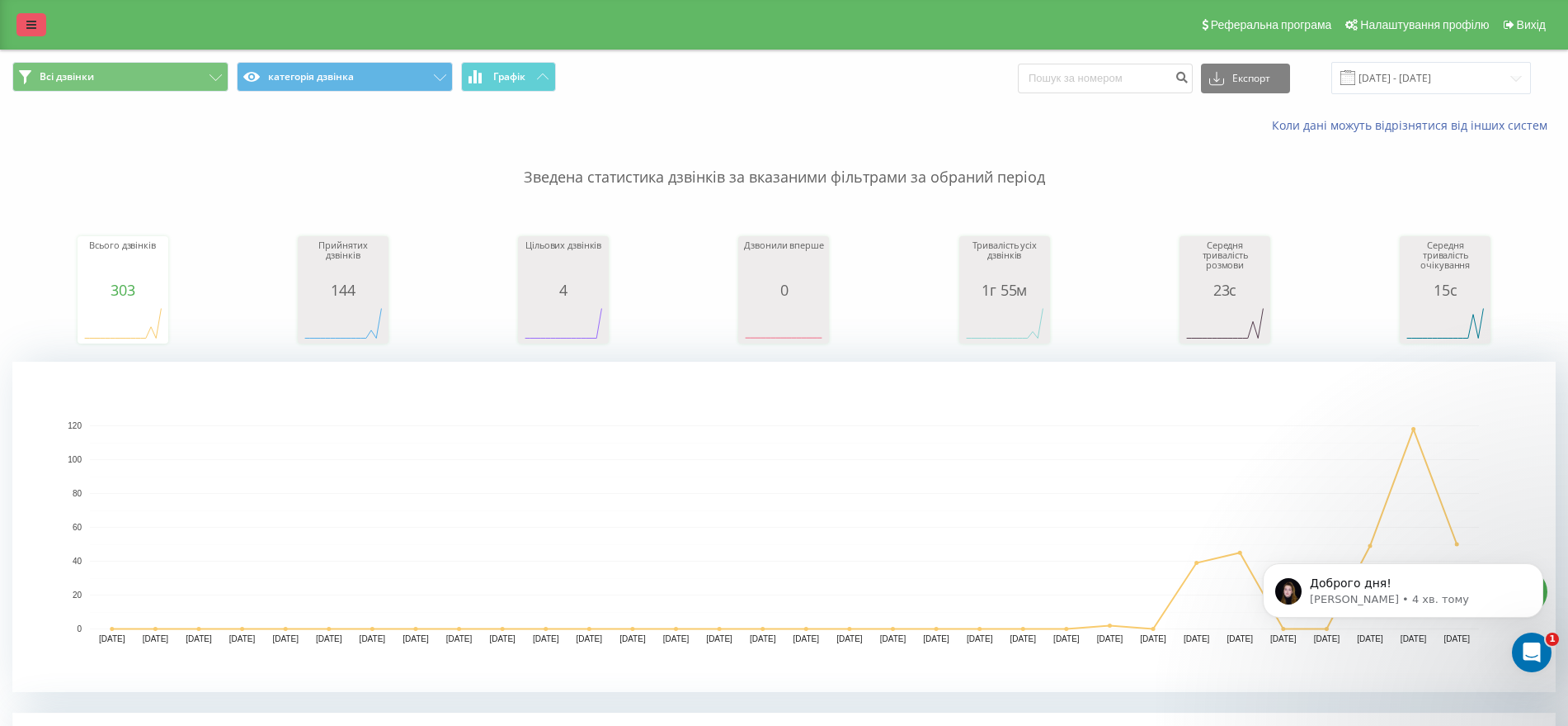
click at [25, 24] on link at bounding box center [32, 24] width 30 height 23
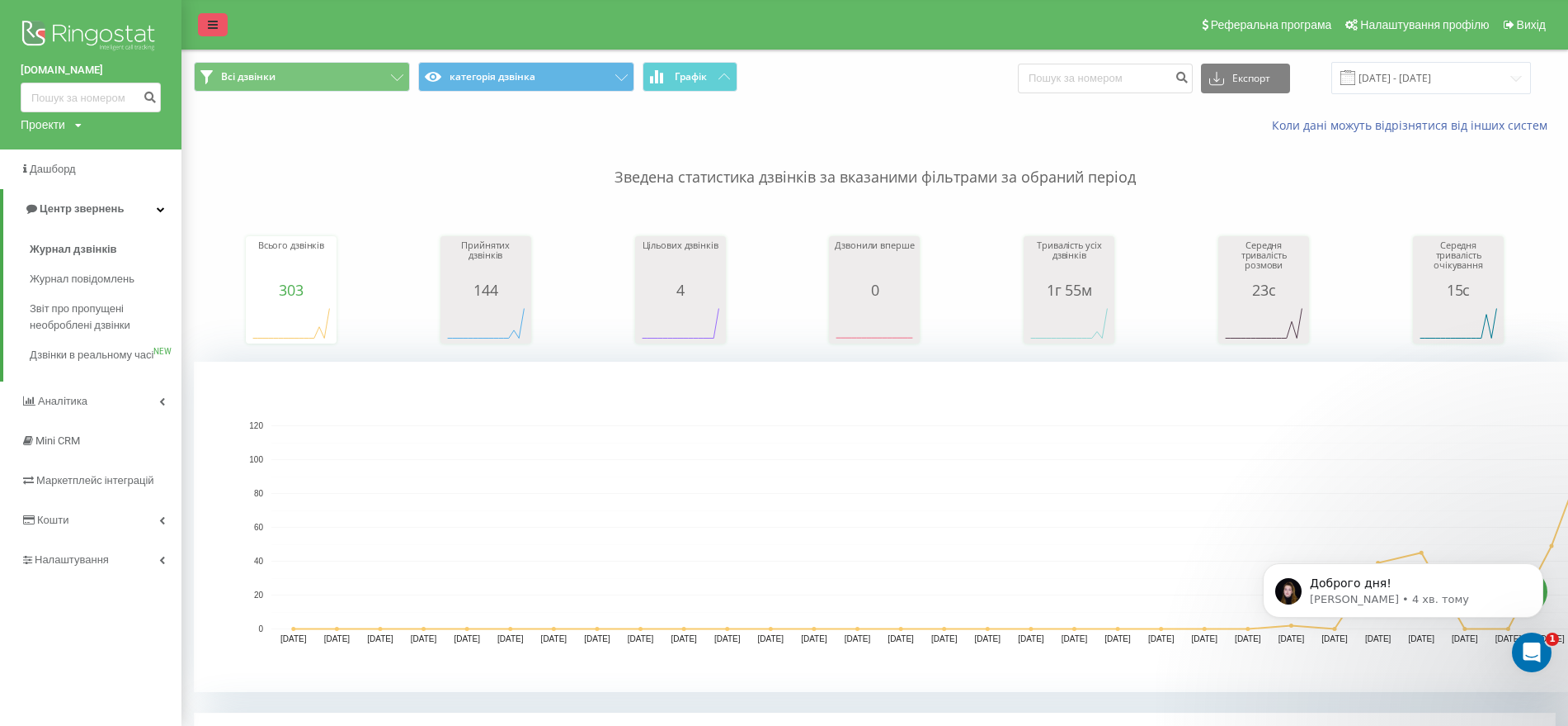
click at [25, 24] on img at bounding box center [91, 38] width 141 height 42
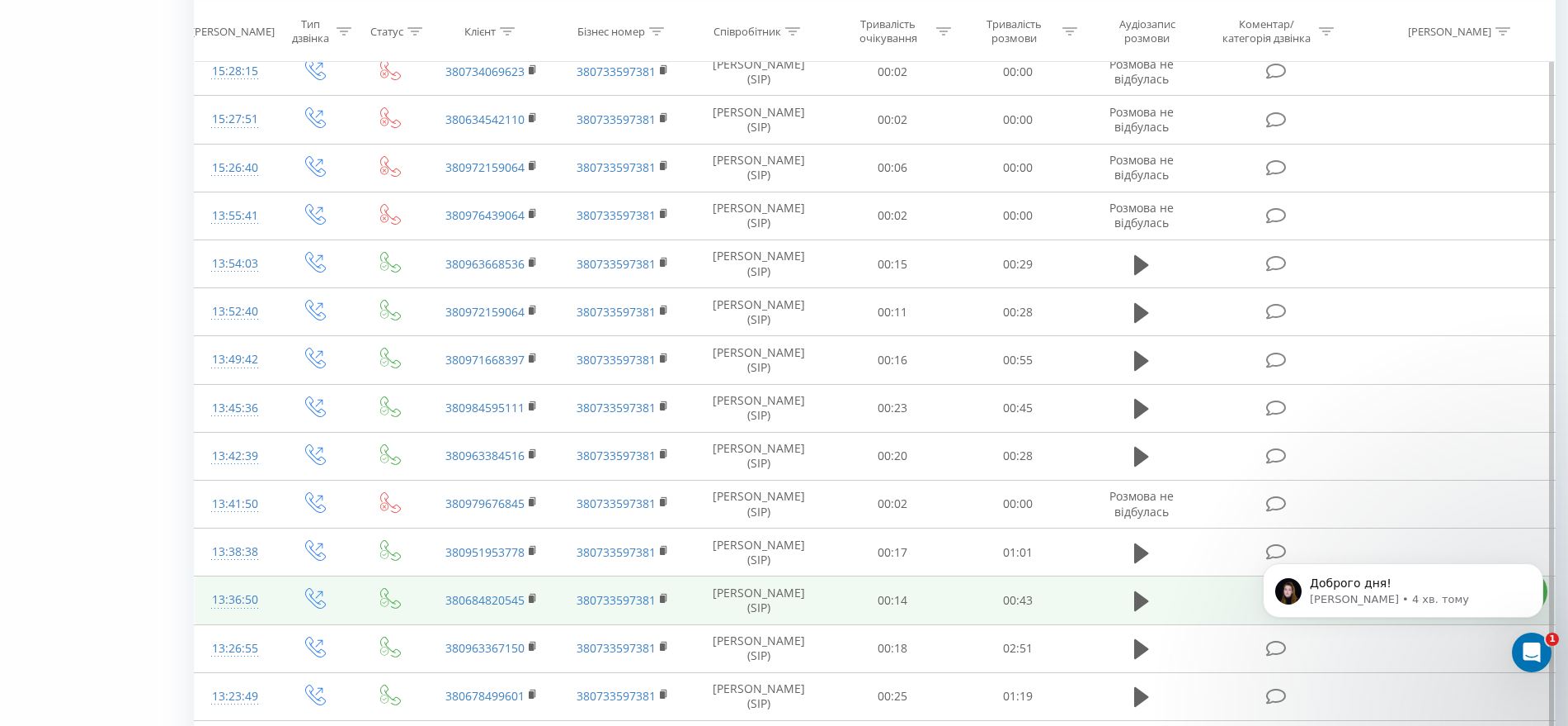
scroll to position [928, 0]
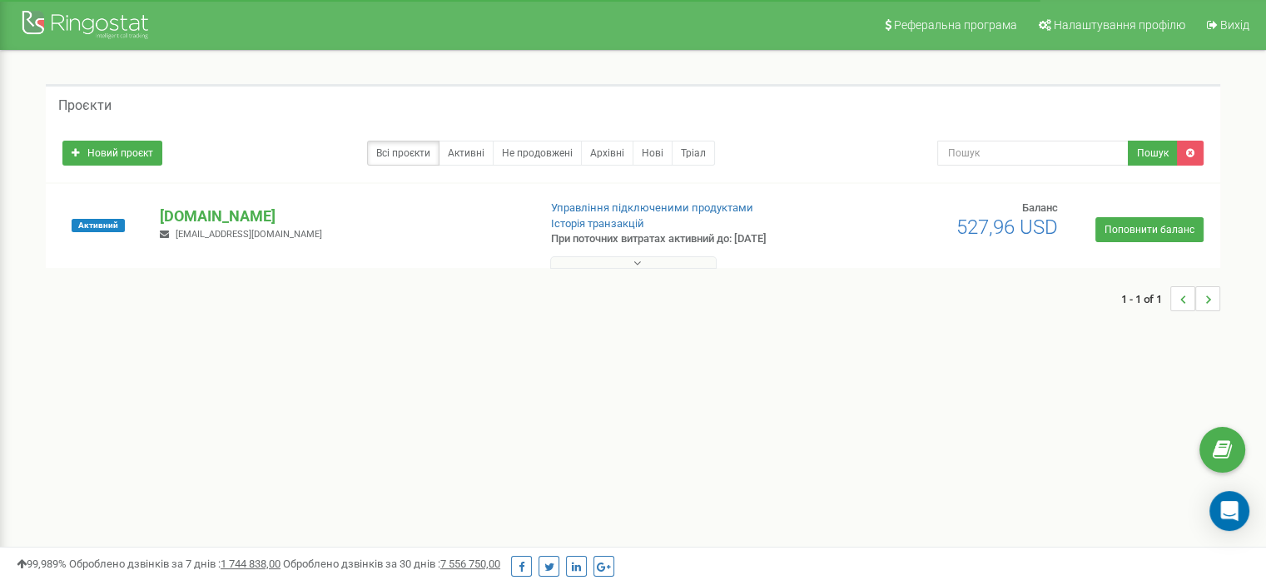
click at [650, 262] on button at bounding box center [633, 262] width 166 height 12
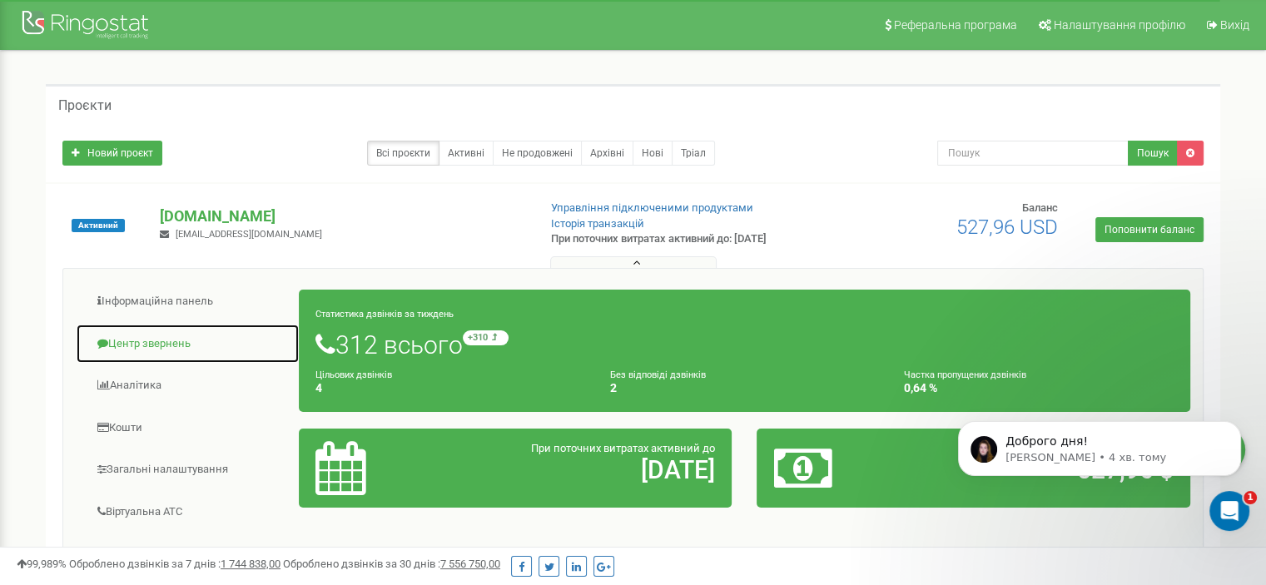
click at [156, 344] on link "Центр звернень" at bounding box center [188, 344] width 224 height 41
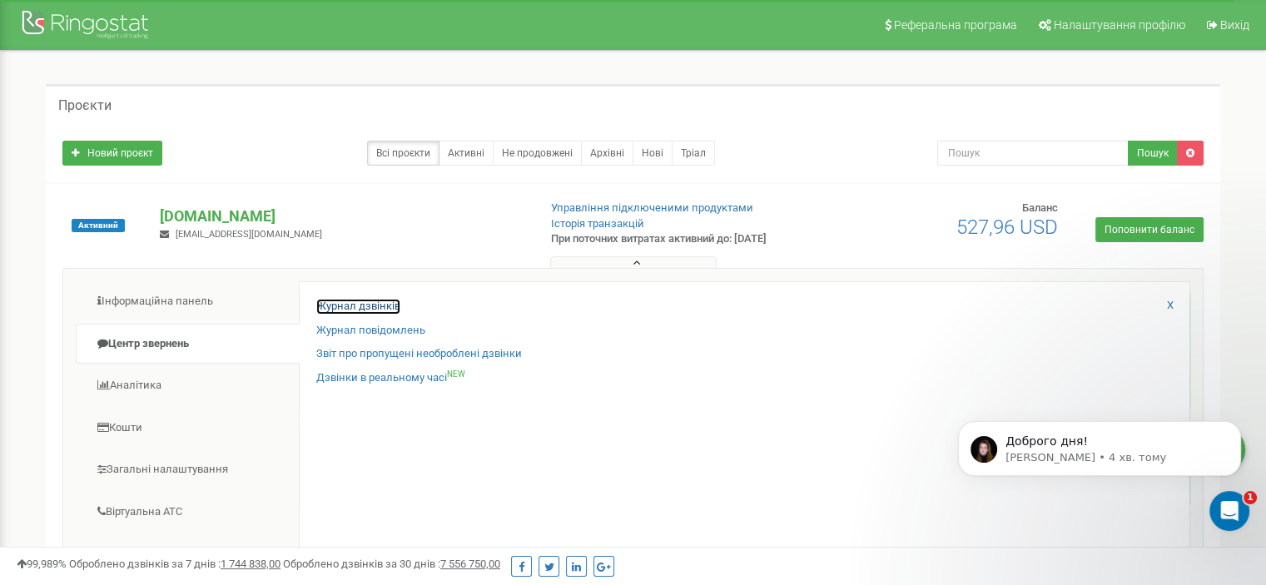
click at [333, 305] on link "Журнал дзвінків" at bounding box center [358, 307] width 84 height 16
click at [1061, 445] on p "Доброго дня!" at bounding box center [1113, 442] width 215 height 17
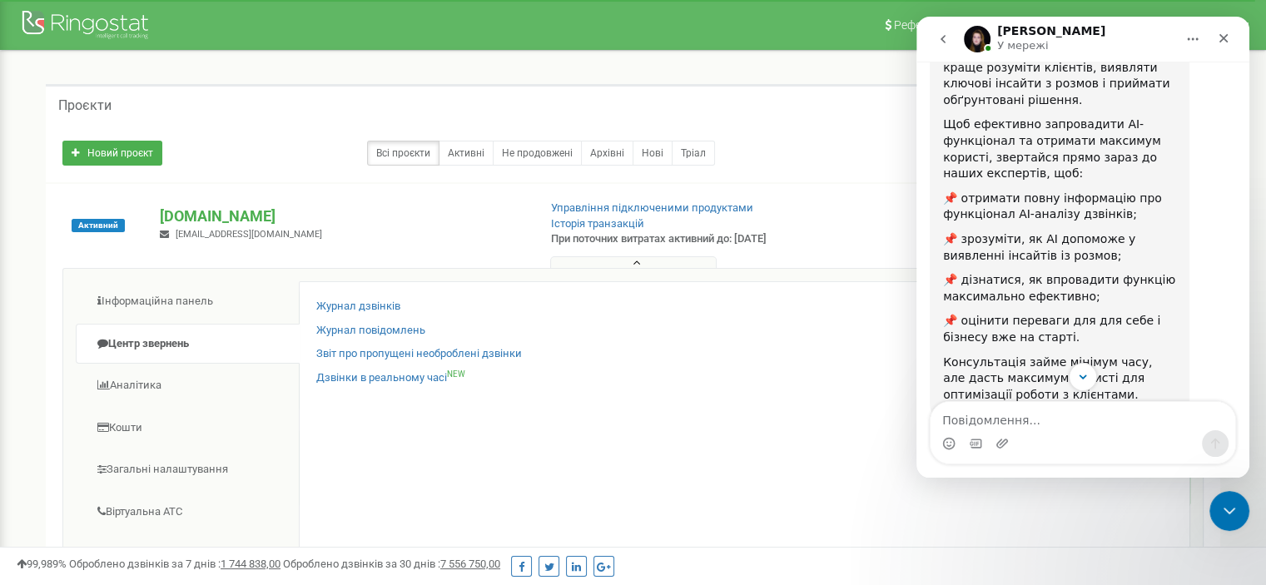
scroll to position [417, 0]
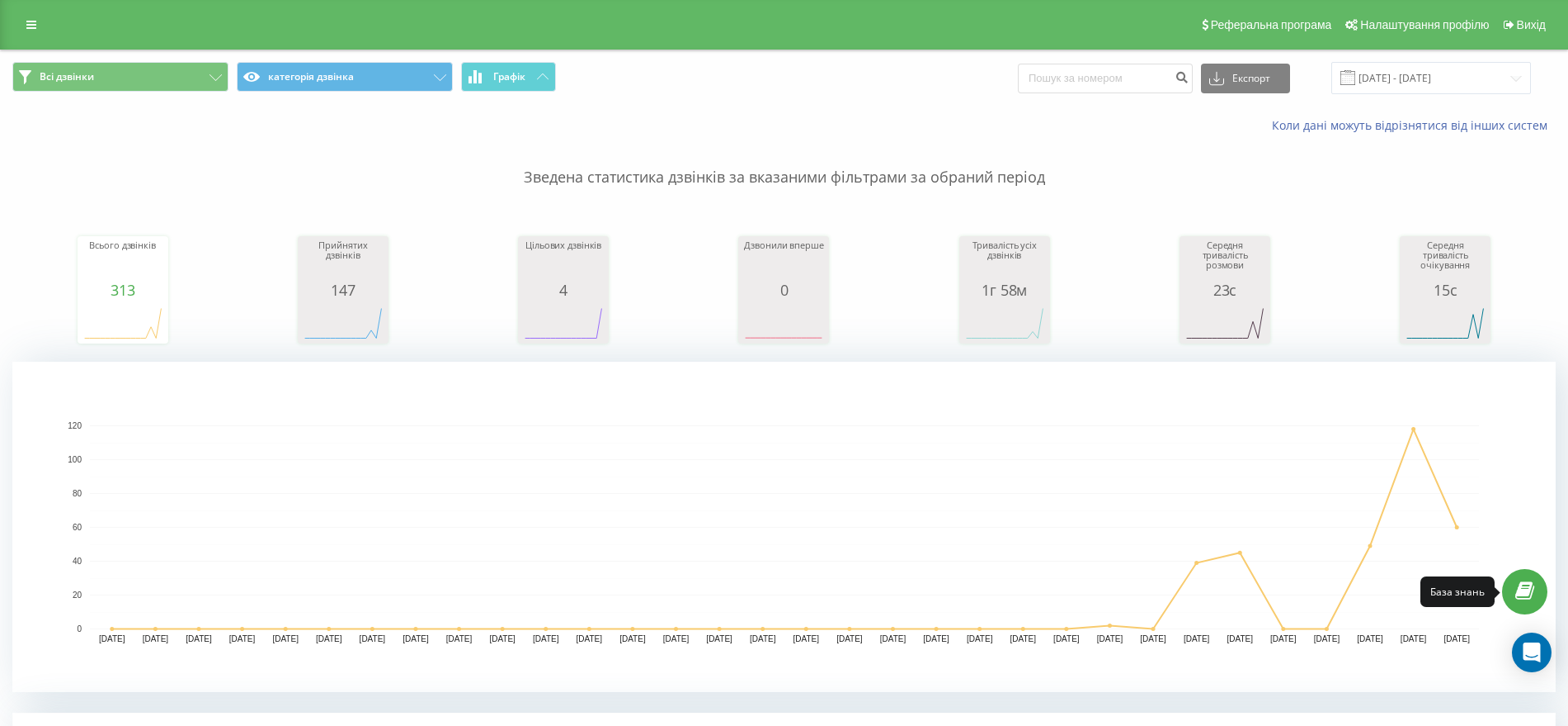
click at [1545, 594] on link at bounding box center [1525, 592] width 46 height 46
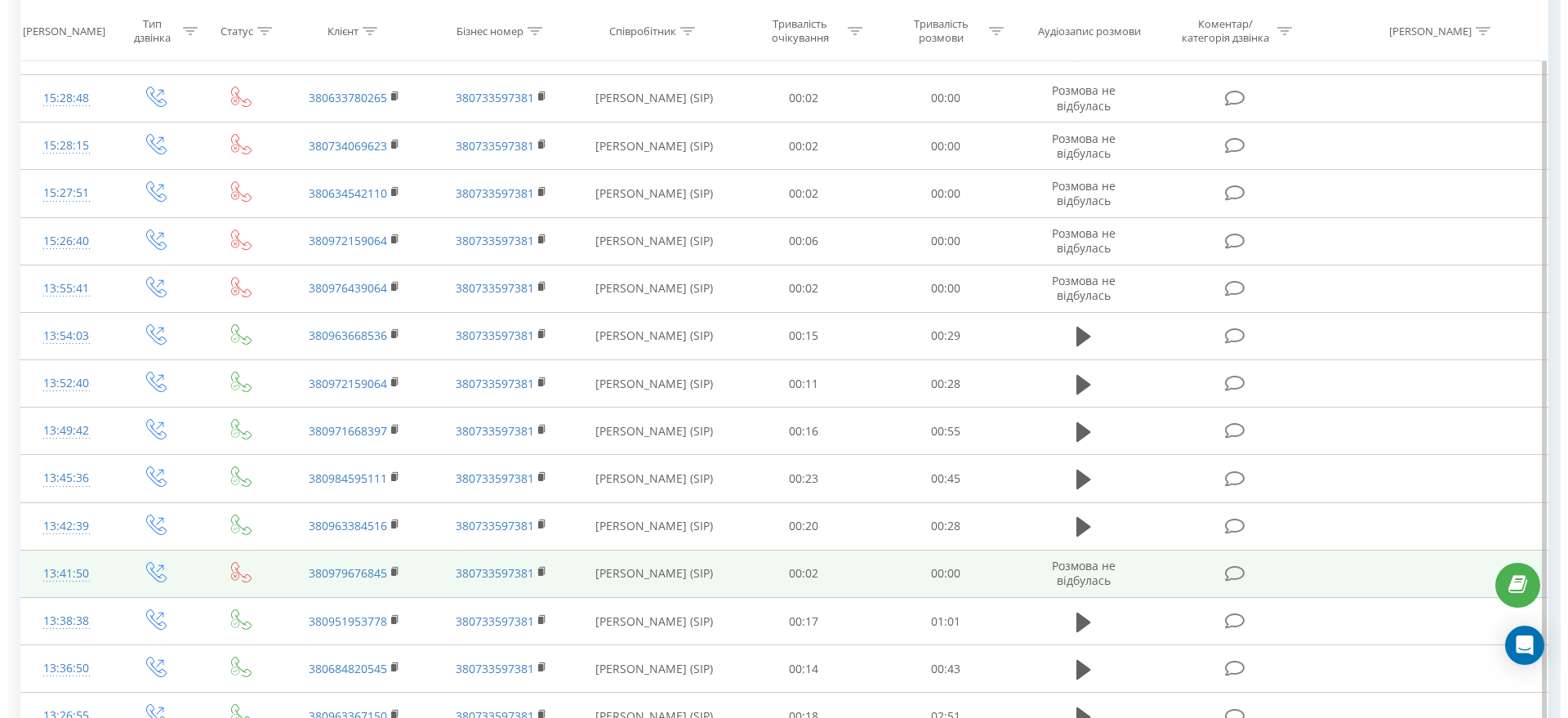
scroll to position [1225, 0]
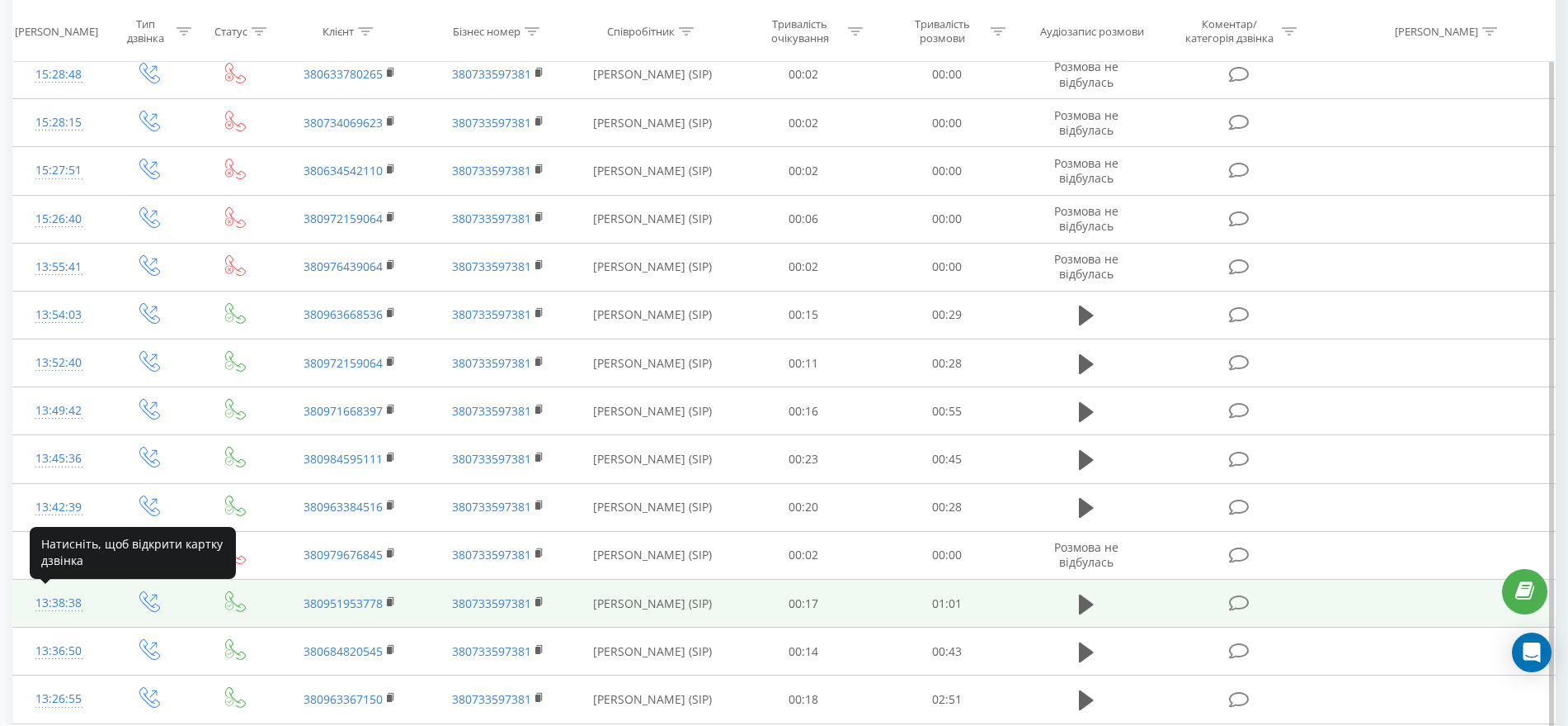
click at [67, 598] on div "13:38:38" at bounding box center [58, 603] width 57 height 32
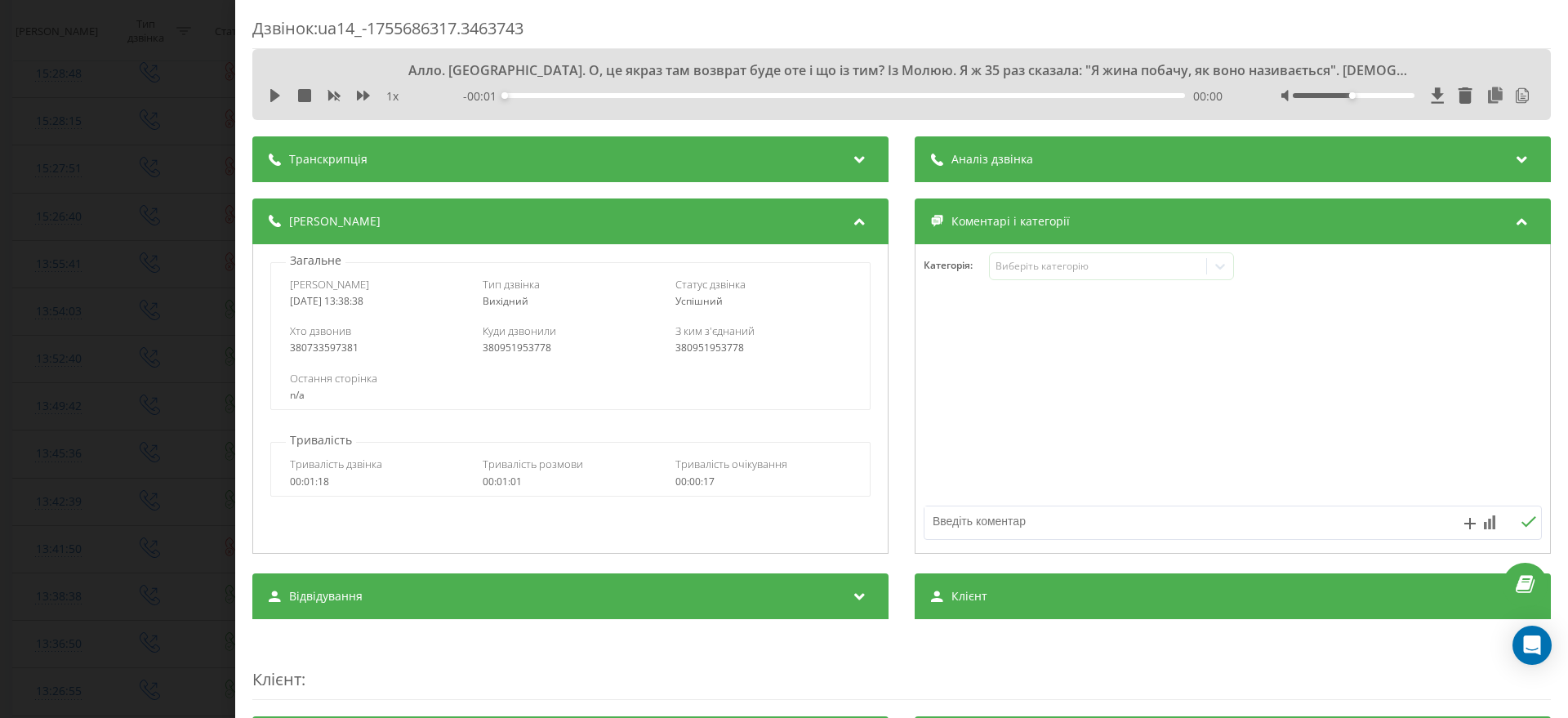
click at [990, 160] on span "Аналіз дзвінка" at bounding box center [992, 159] width 81 height 17
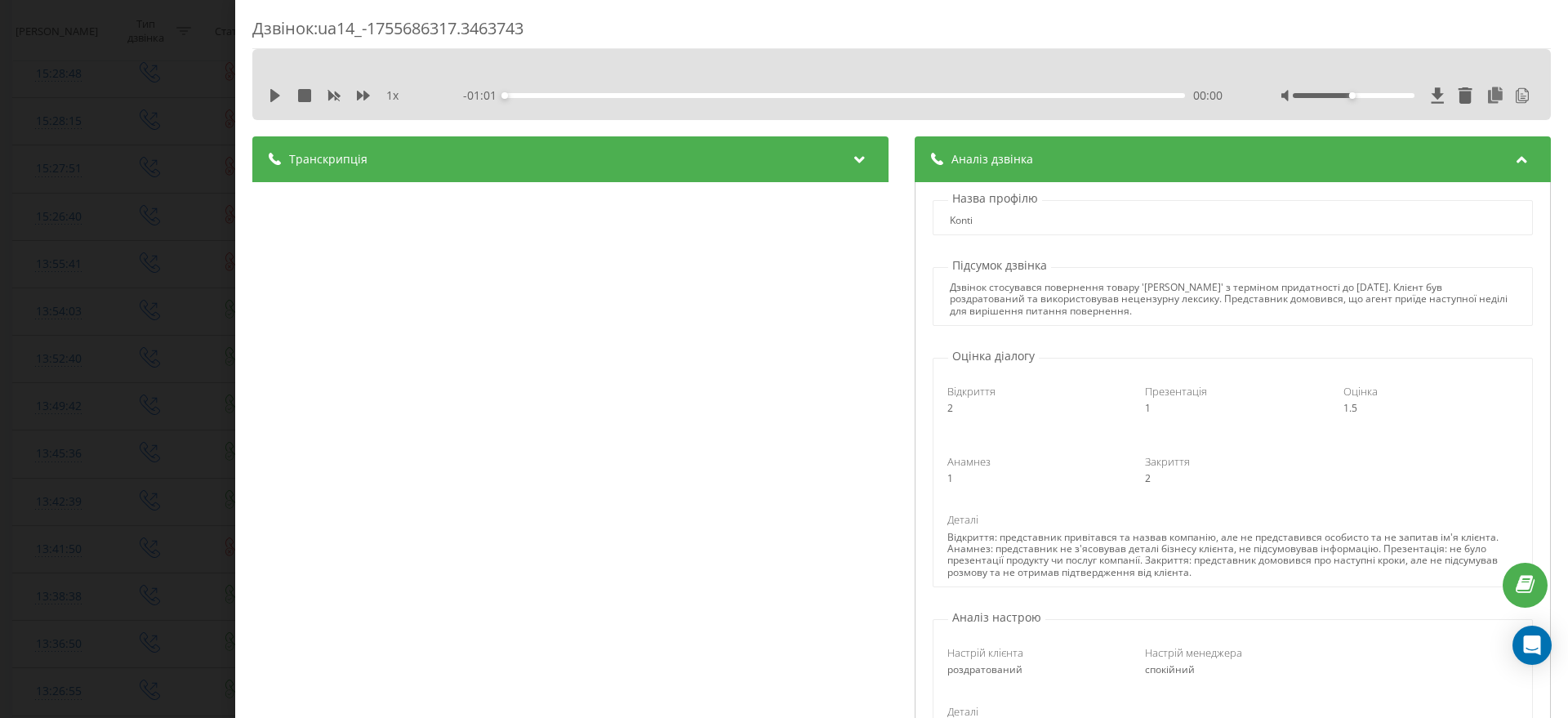
click at [990, 159] on span "Аналіз дзвінка" at bounding box center [992, 159] width 81 height 17
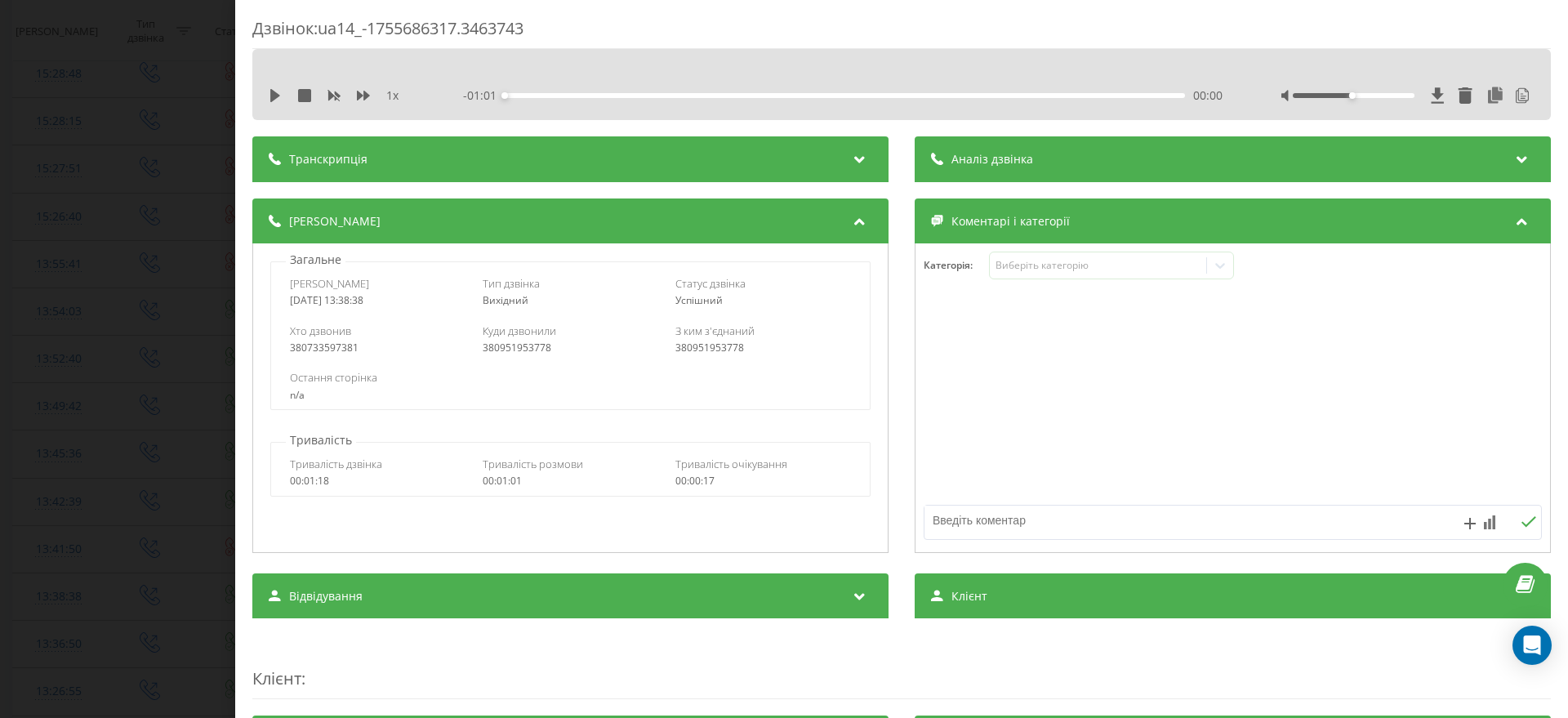
click at [990, 159] on span "Аналіз дзвінка" at bounding box center [992, 159] width 81 height 17
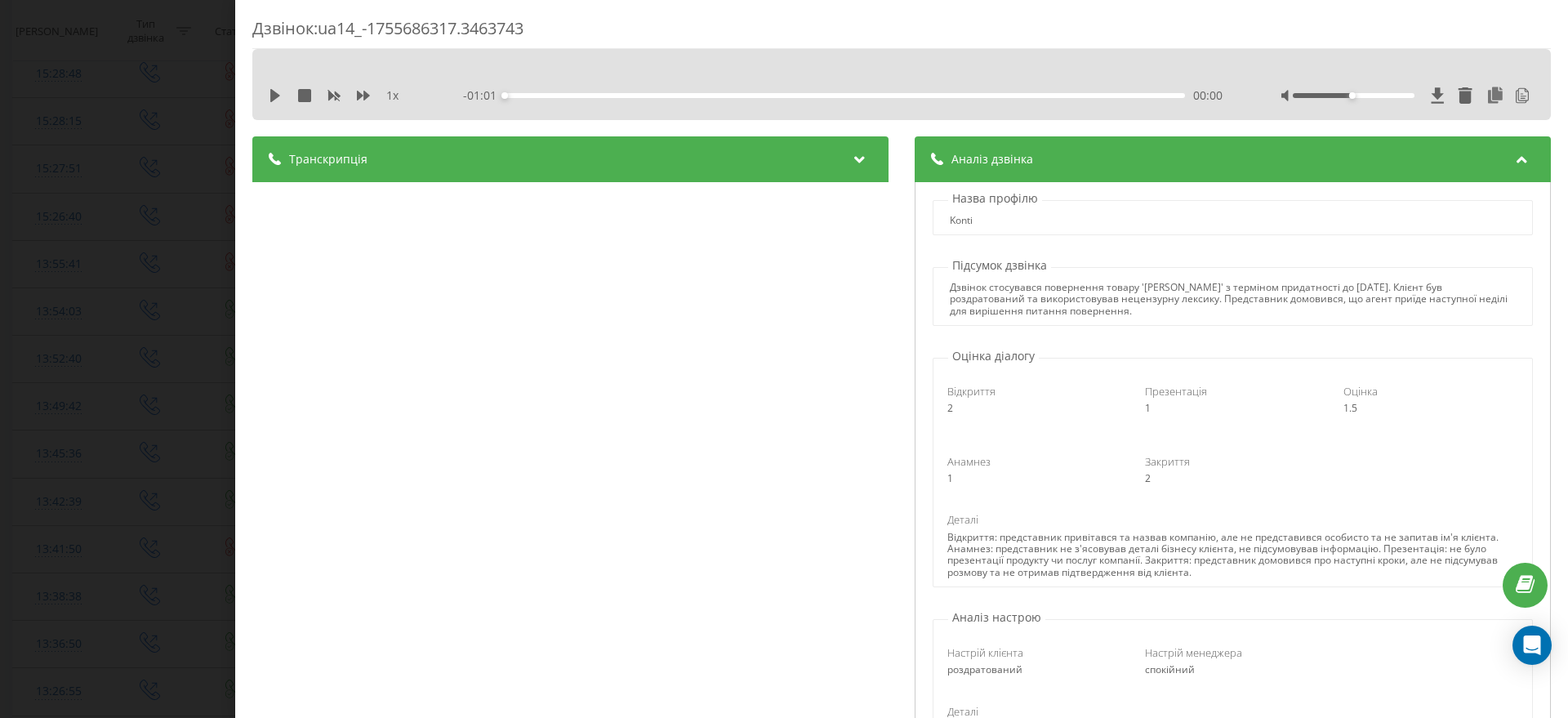
click at [990, 159] on span "Аналіз дзвінка" at bounding box center [992, 159] width 81 height 17
